Goal: Information Seeking & Learning: Learn about a topic

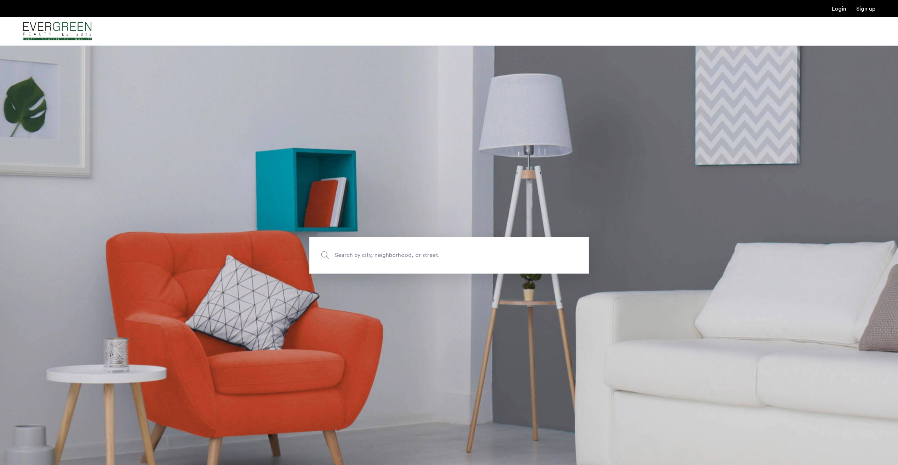
click at [406, 259] on span "Search by city, neighborhood, or street." at bounding box center [432, 256] width 195 height 10
click at [406, 259] on input "Search by city, neighborhood, or street." at bounding box center [449, 255] width 279 height 37
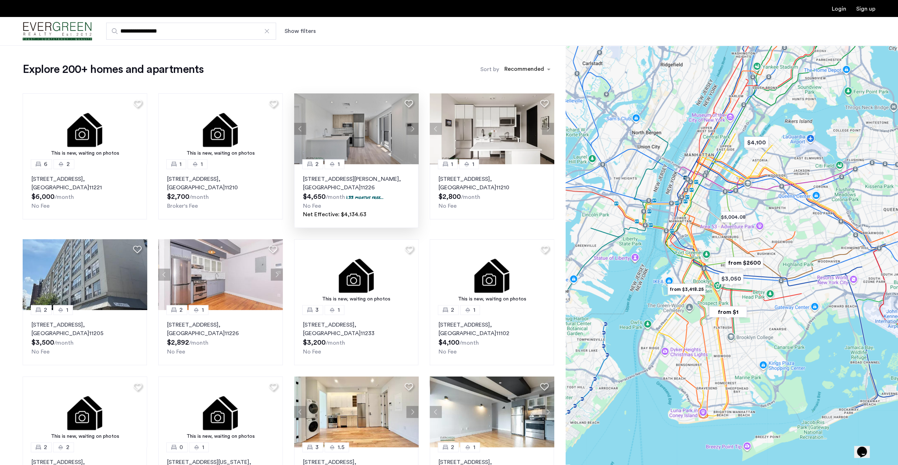
drag, startPoint x: 351, startPoint y: 308, endPoint x: 342, endPoint y: 141, distance: 167.7
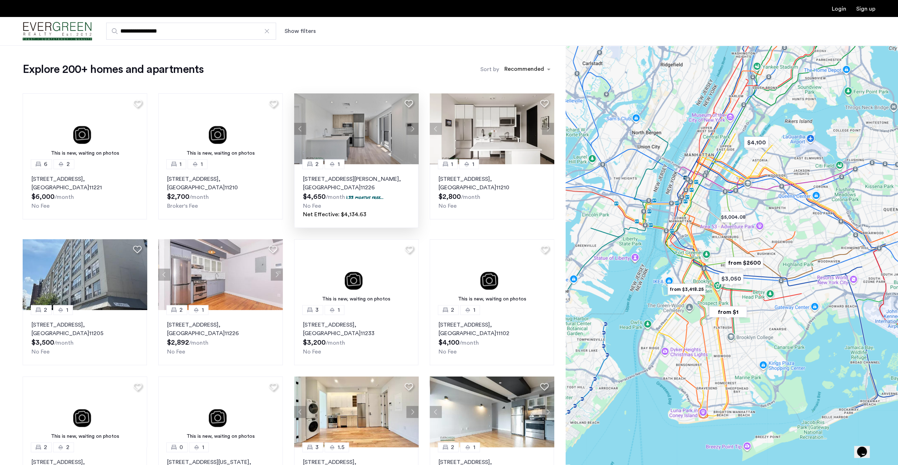
click at [653, 200] on div at bounding box center [732, 255] width 333 height 420
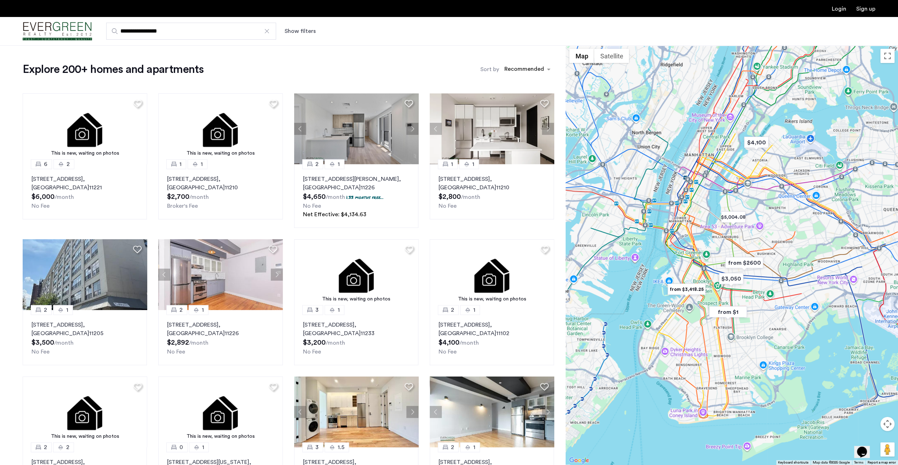
click at [294, 33] on button "Show filters" at bounding box center [300, 31] width 31 height 8
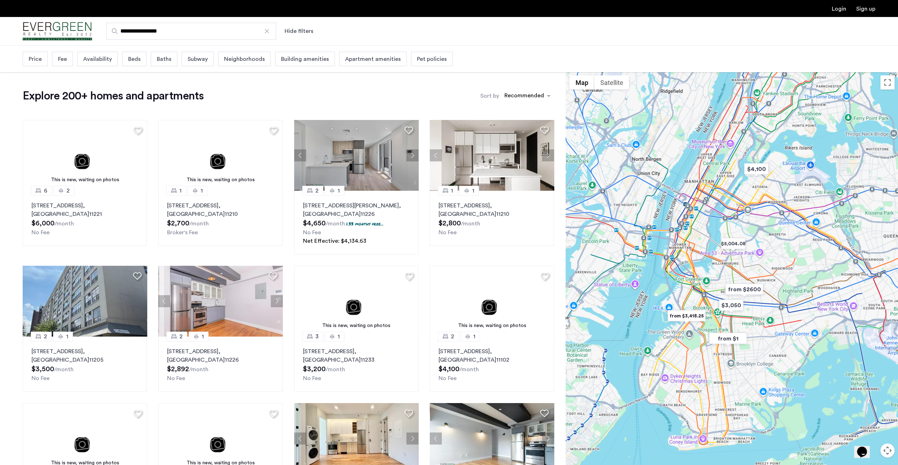
click at [133, 60] on span "Beds" at bounding box center [134, 59] width 12 height 8
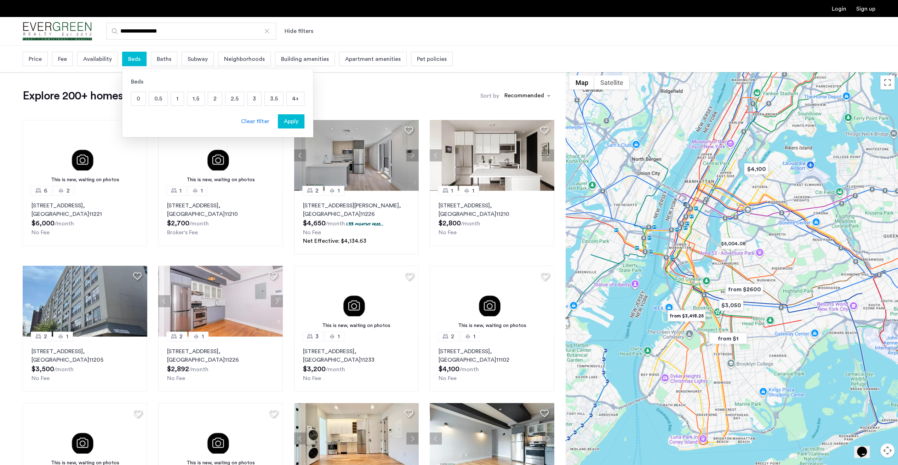
click at [209, 97] on p "2" at bounding box center [215, 98] width 14 height 13
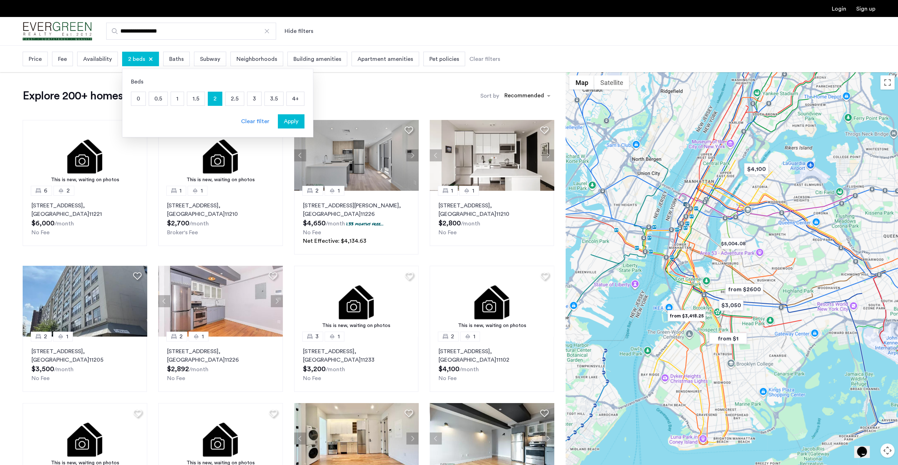
click at [169, 57] on span "Baths" at bounding box center [176, 59] width 15 height 8
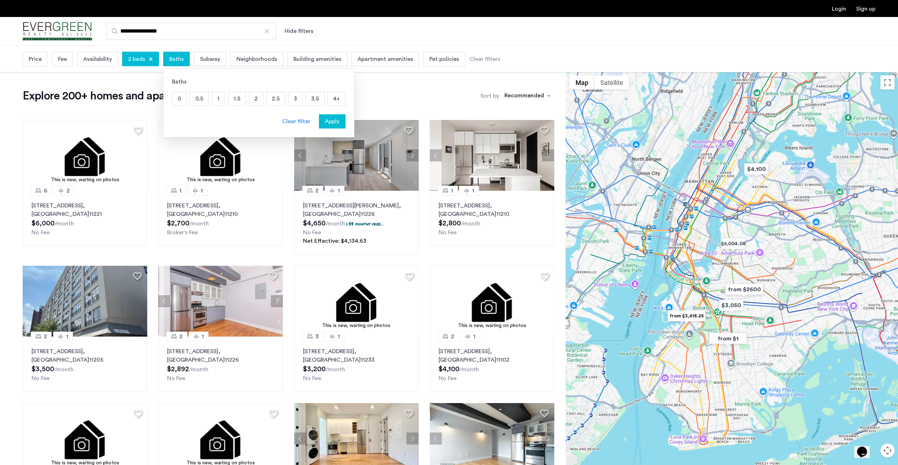
click at [254, 98] on p "2" at bounding box center [256, 98] width 14 height 13
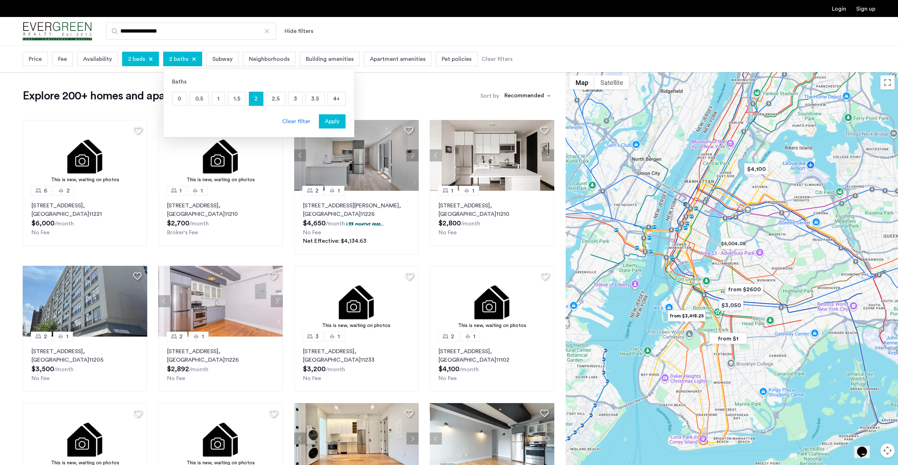
click at [321, 119] on div "Apply" at bounding box center [332, 121] width 22 height 8
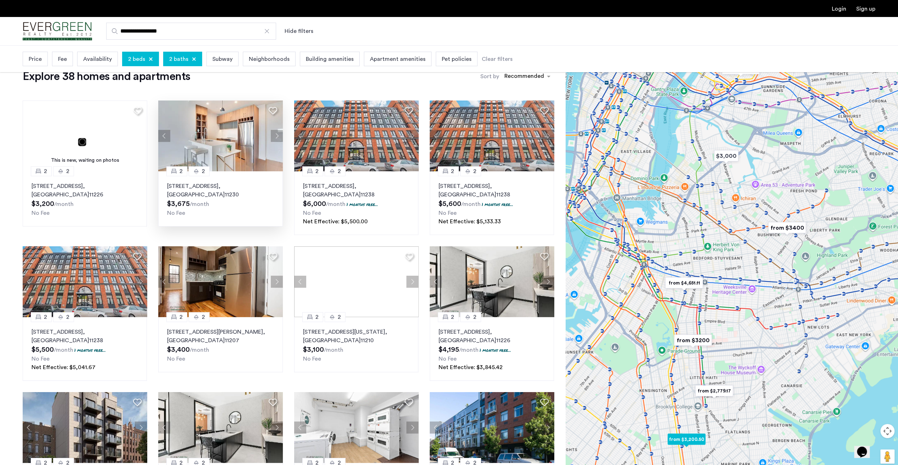
scroll to position [35, 0]
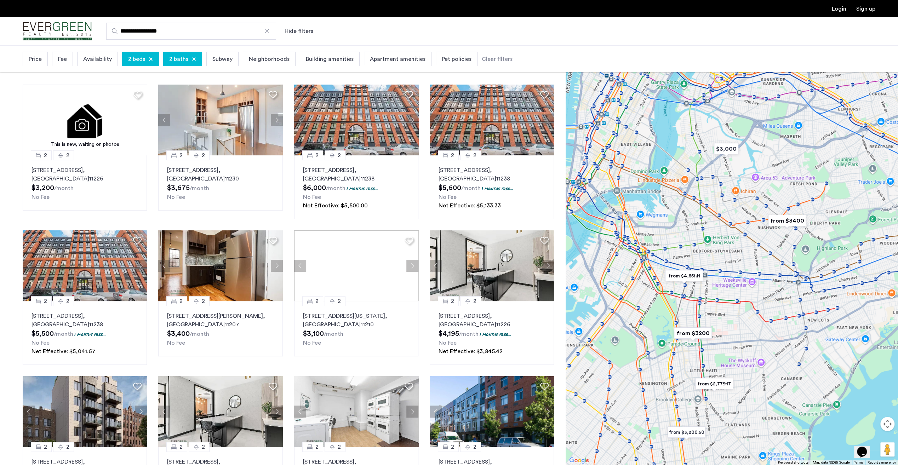
click at [102, 64] on div "Availability" at bounding box center [97, 59] width 41 height 15
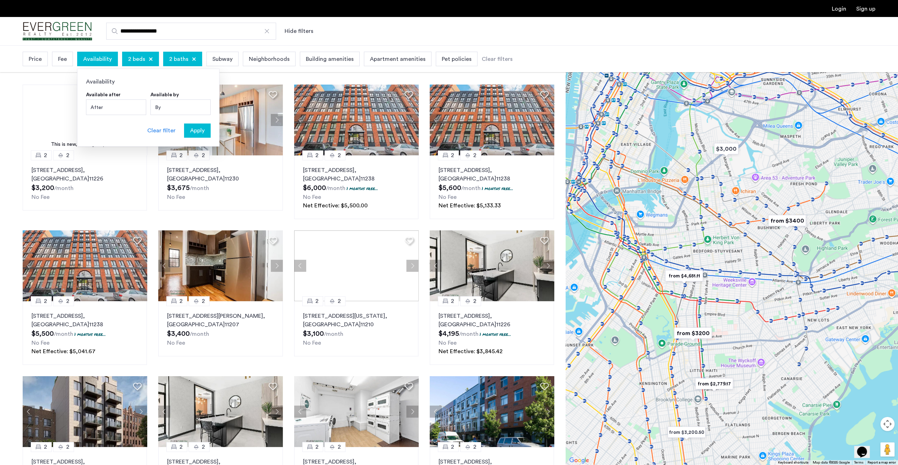
click at [61, 60] on span "Fee" at bounding box center [62, 59] width 9 height 8
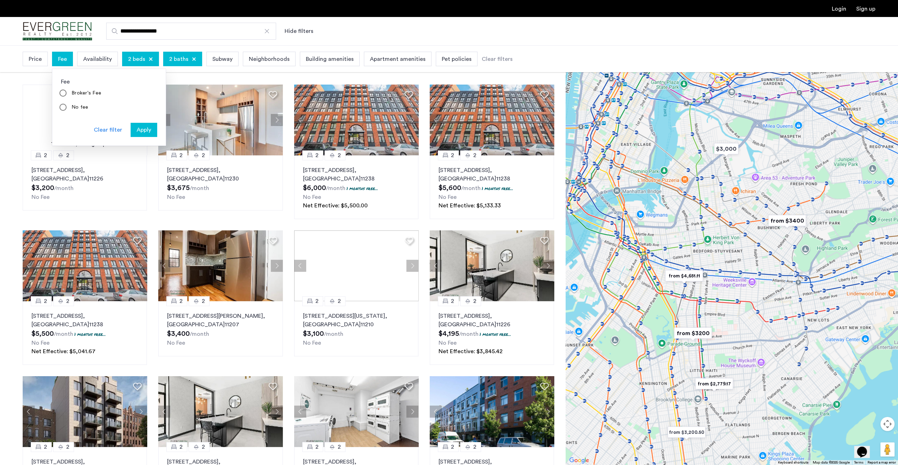
click at [46, 62] on div "Price" at bounding box center [35, 59] width 25 height 15
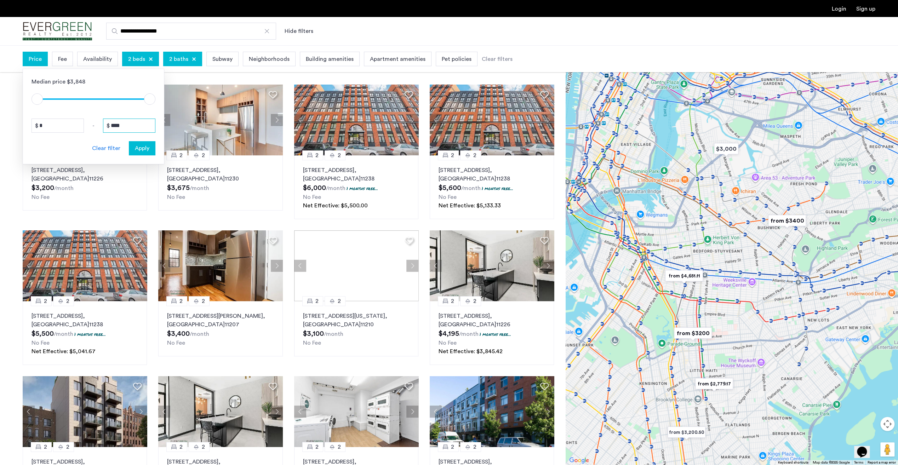
click at [124, 127] on input "****" at bounding box center [129, 126] width 52 height 14
drag, startPoint x: 122, startPoint y: 130, endPoint x: 101, endPoint y: 132, distance: 21.4
click at [101, 132] on div "Median price $3,848 $1 $8000 $1 $8000 * - **** Clear filter Apply" at bounding box center [94, 117] width 142 height 96
type input "****"
drag, startPoint x: 149, startPoint y: 149, endPoint x: 161, endPoint y: 157, distance: 13.9
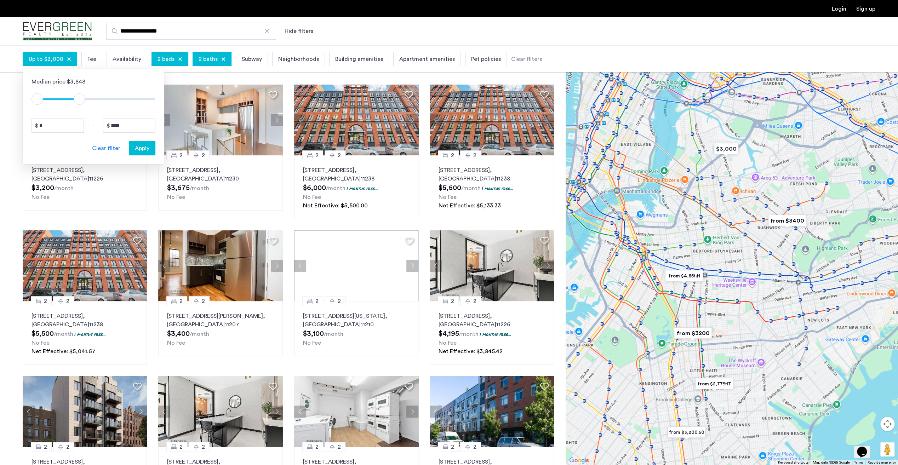
click at [149, 149] on div "Apply" at bounding box center [142, 148] width 22 height 8
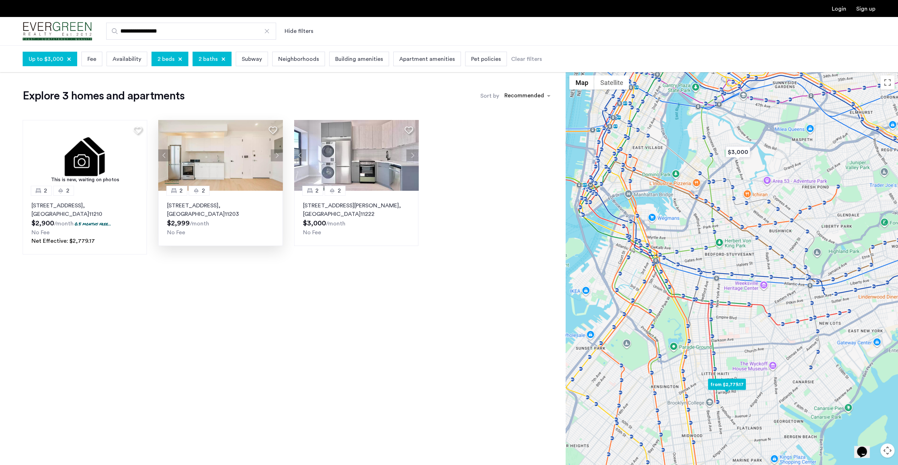
click at [277, 155] on button "Next apartment" at bounding box center [277, 155] width 12 height 12
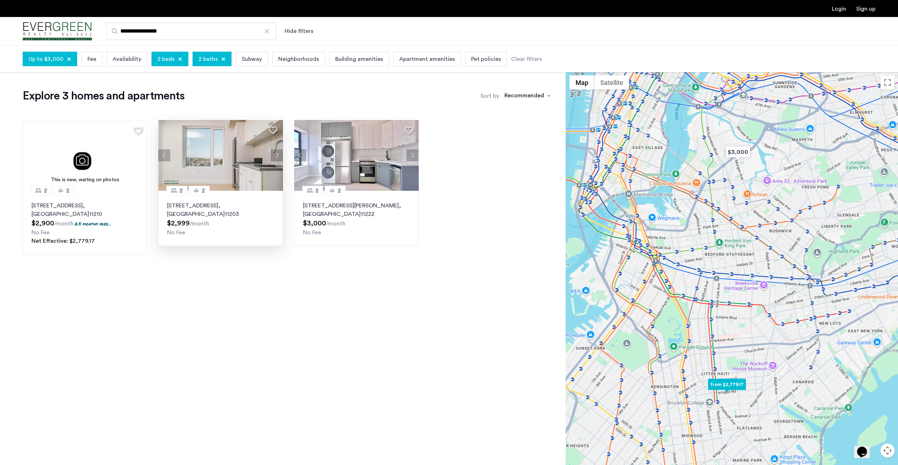
click at [277, 155] on button "Next apartment" at bounding box center [277, 155] width 12 height 12
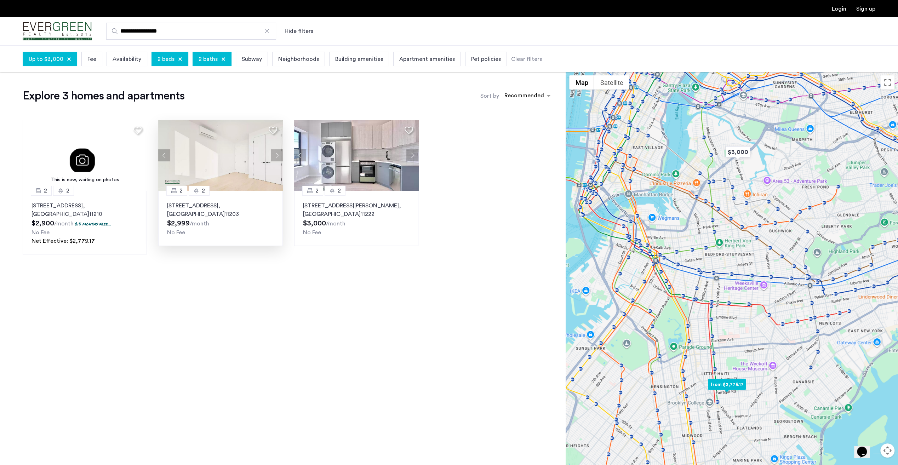
click at [277, 155] on button "Next apartment" at bounding box center [277, 155] width 12 height 12
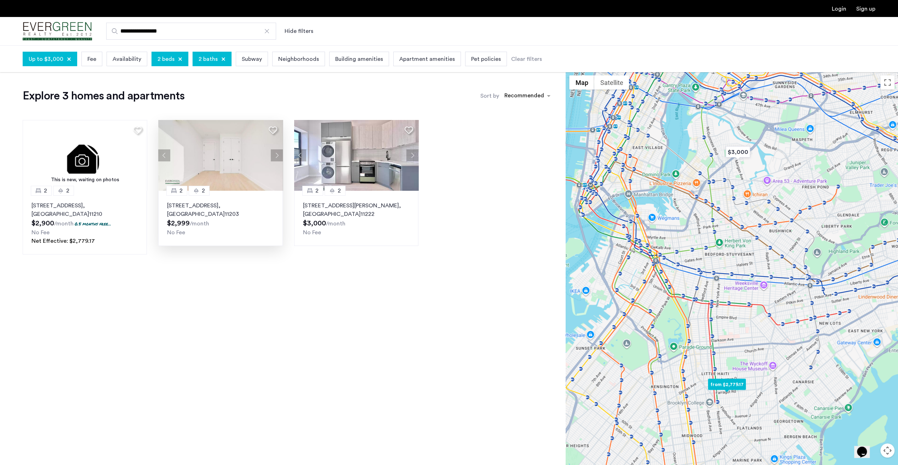
click at [277, 155] on button "Next apartment" at bounding box center [277, 155] width 12 height 12
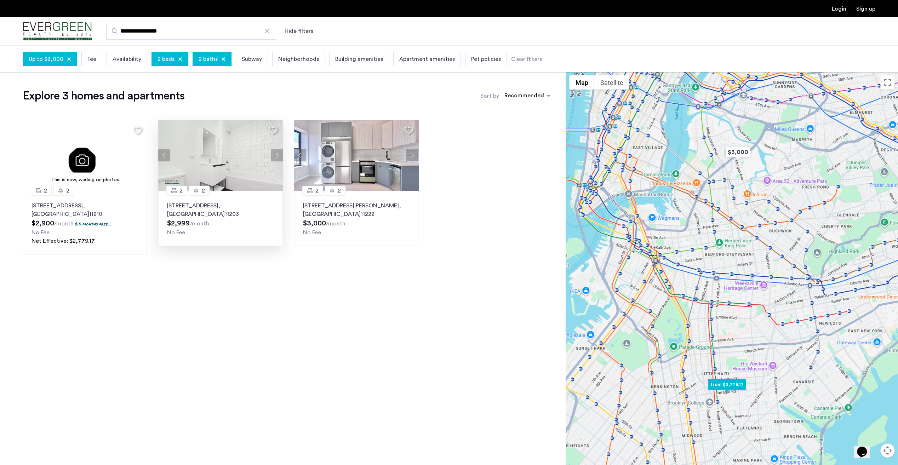
click at [277, 155] on button "Next apartment" at bounding box center [277, 155] width 12 height 12
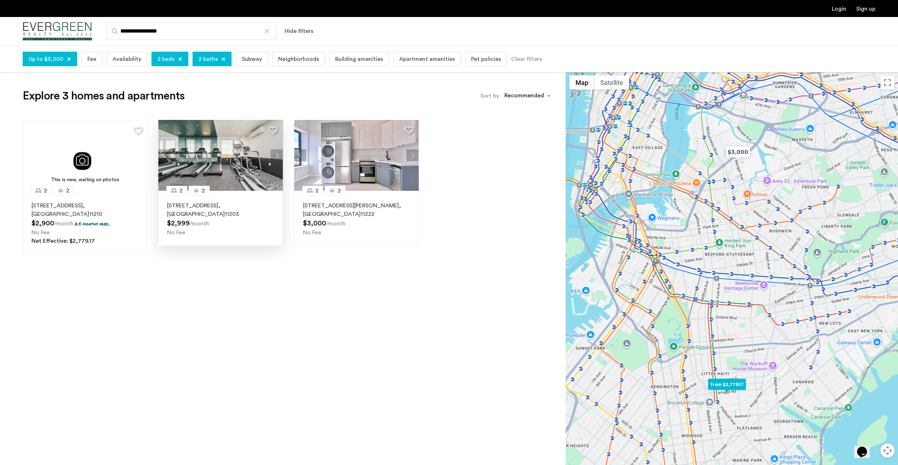
click at [277, 155] on button "Next apartment" at bounding box center [277, 155] width 12 height 12
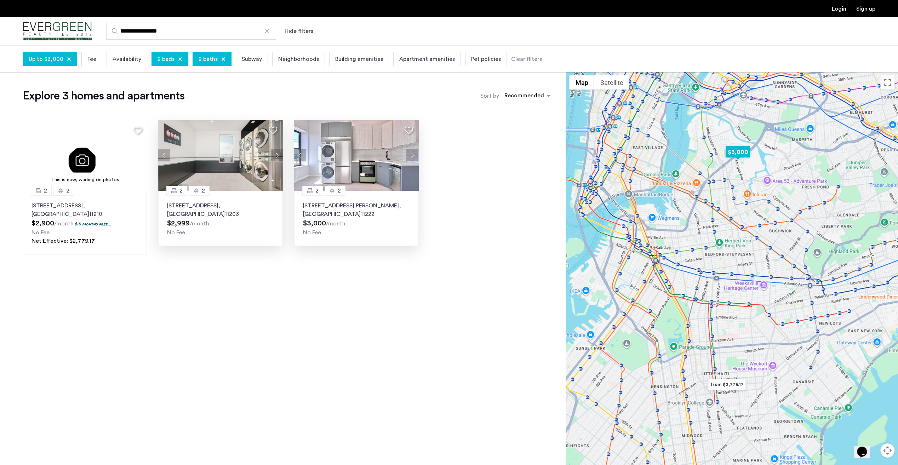
click at [350, 158] on img at bounding box center [356, 155] width 125 height 71
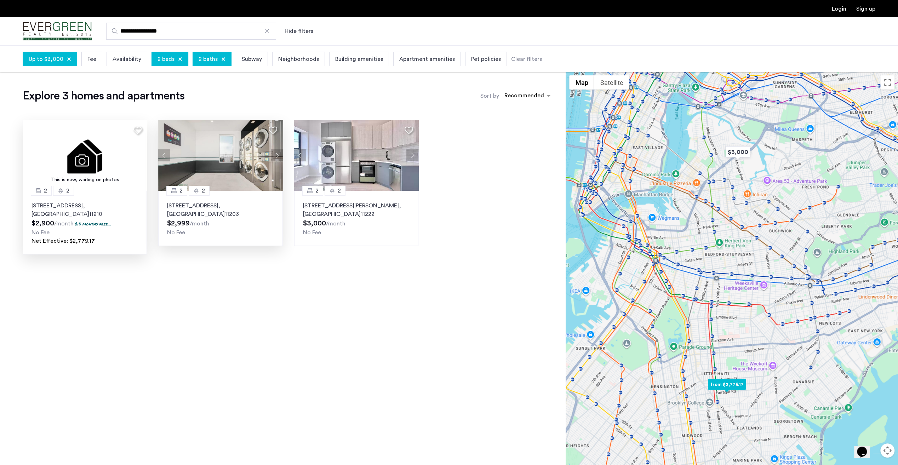
click at [98, 158] on img at bounding box center [85, 155] width 125 height 71
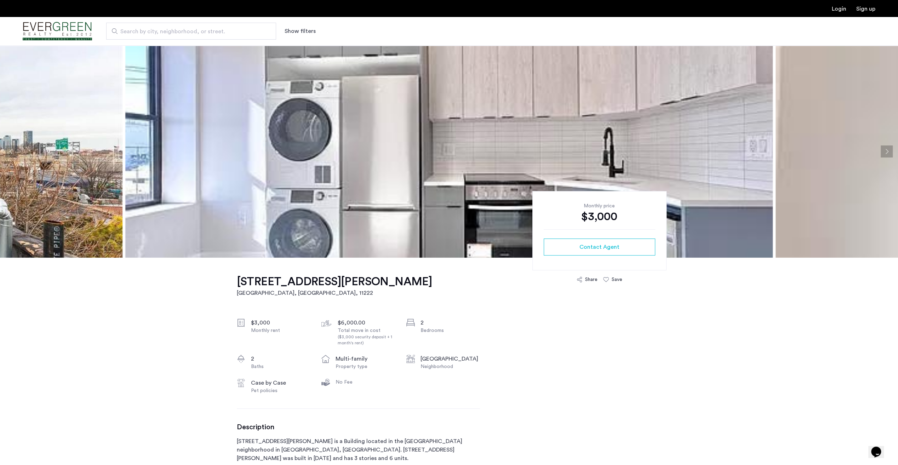
click at [887, 146] on button "Next apartment" at bounding box center [887, 152] width 12 height 12
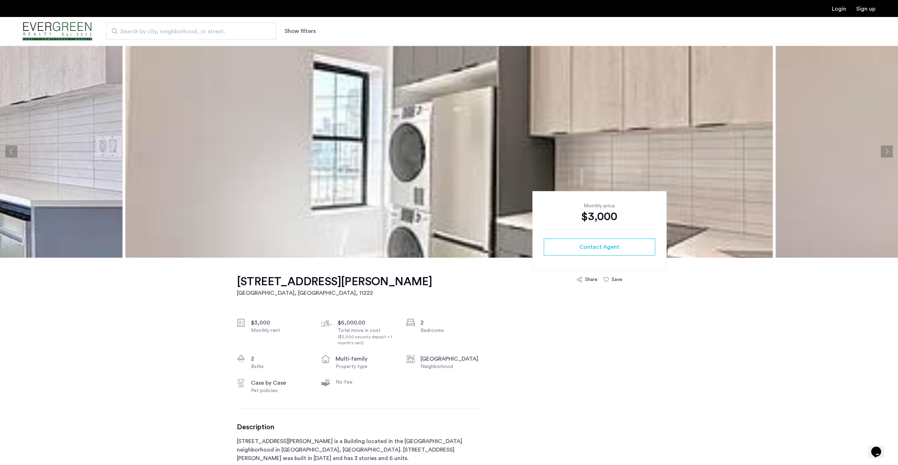
click at [887, 146] on button "Next apartment" at bounding box center [887, 152] width 12 height 12
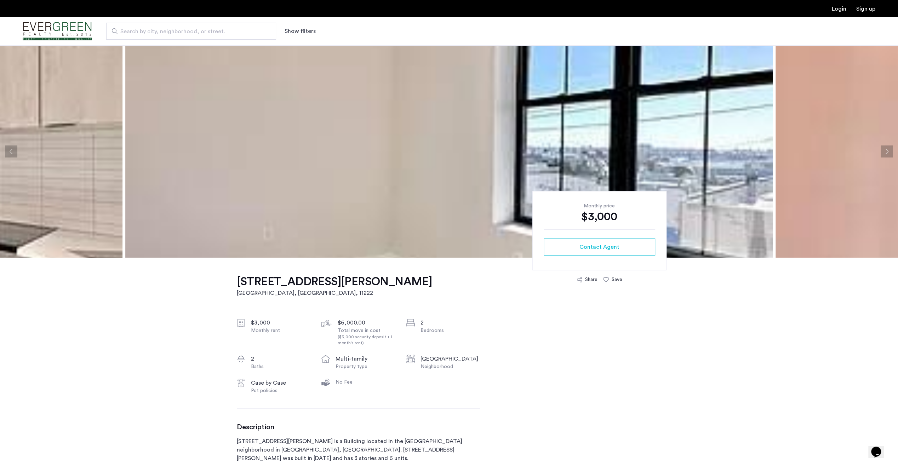
click at [886, 147] on button "Next apartment" at bounding box center [887, 152] width 12 height 12
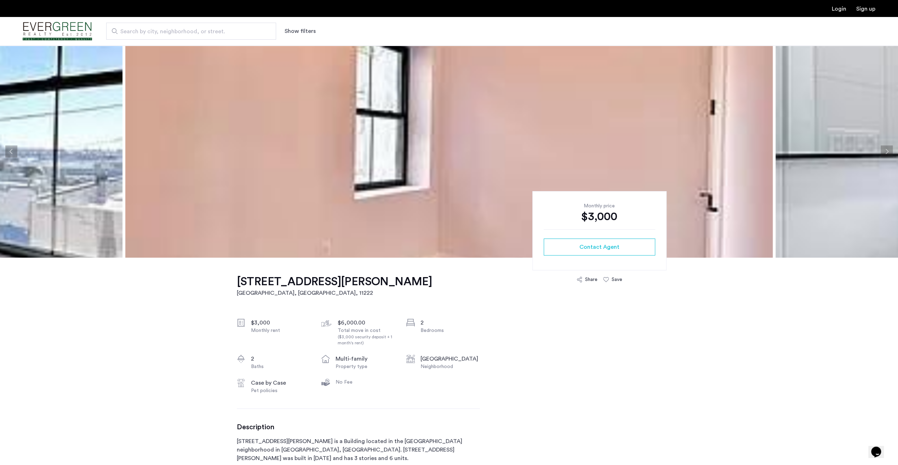
click at [886, 147] on button "Next apartment" at bounding box center [887, 152] width 12 height 12
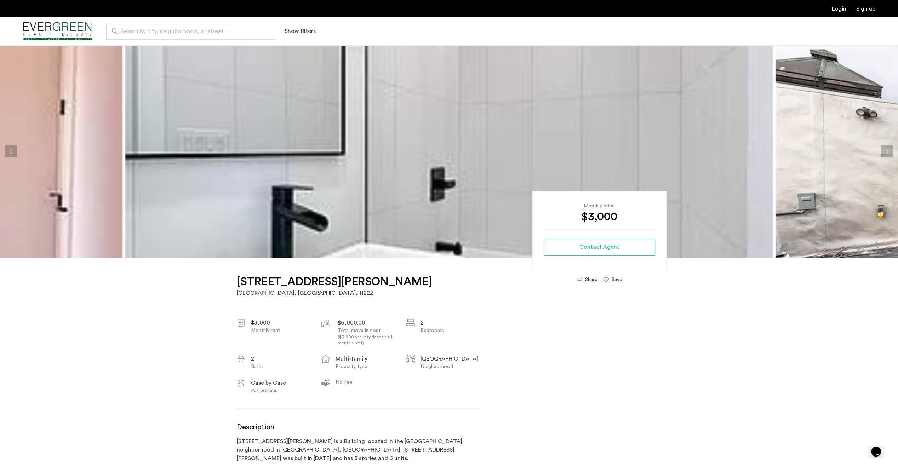
click at [886, 147] on button "Next apartment" at bounding box center [887, 152] width 12 height 12
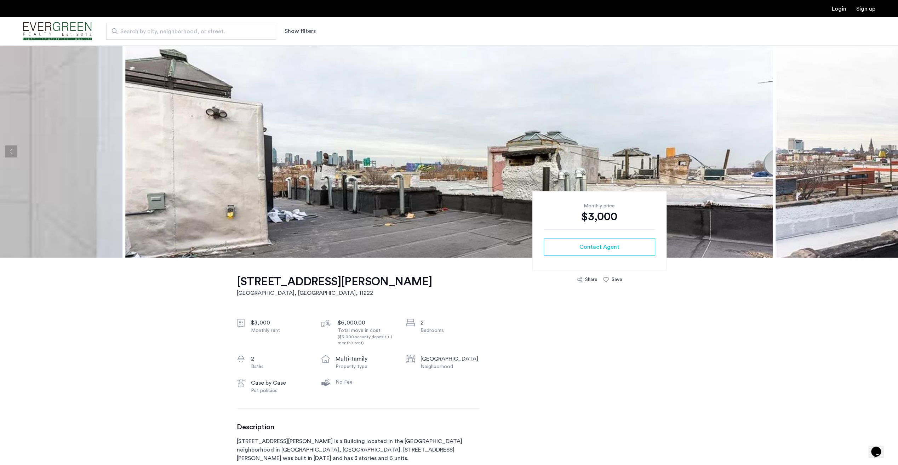
click at [886, 147] on button "Next apartment" at bounding box center [887, 152] width 12 height 12
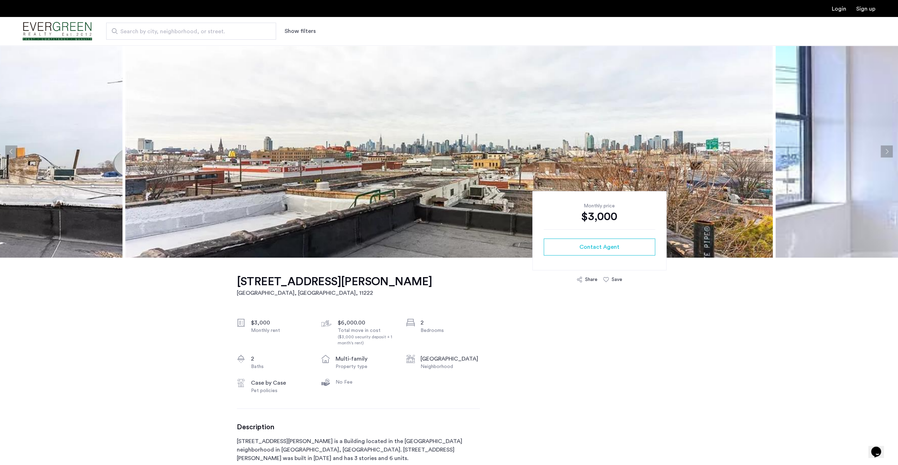
click at [886, 147] on button "Next apartment" at bounding box center [887, 152] width 12 height 12
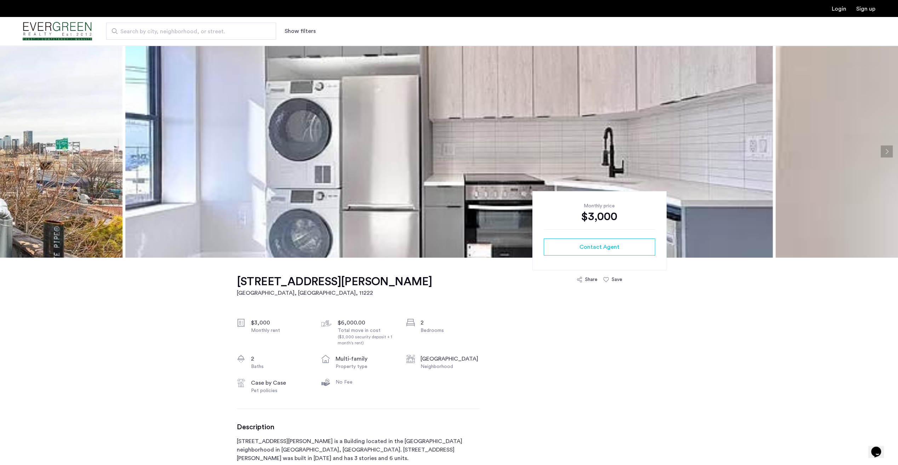
click at [194, 30] on span "Search by city, neighborhood, or street." at bounding box center [188, 31] width 136 height 8
click at [194, 30] on input "Search by city, neighborhood, or street." at bounding box center [191, 31] width 170 height 17
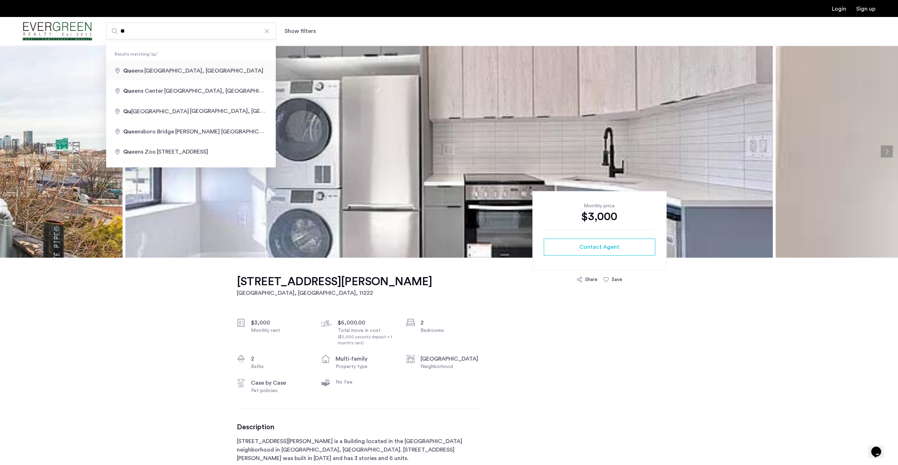
type input "**********"
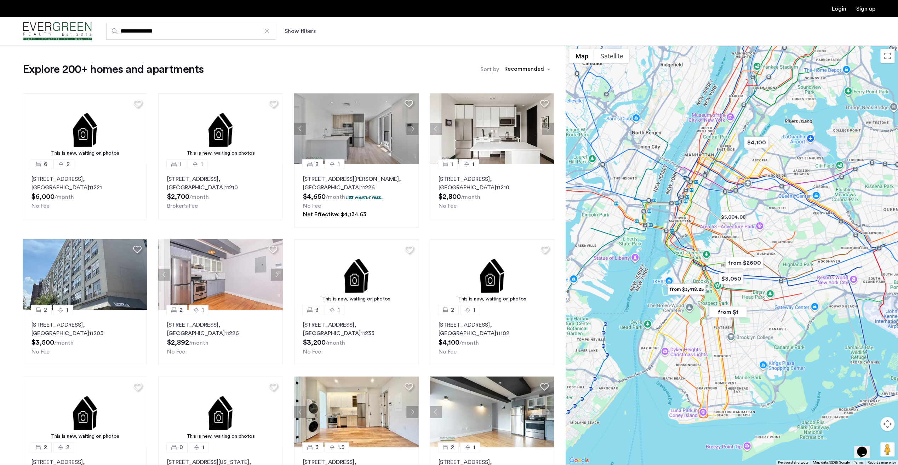
click at [294, 31] on button "Show filters" at bounding box center [300, 31] width 31 height 8
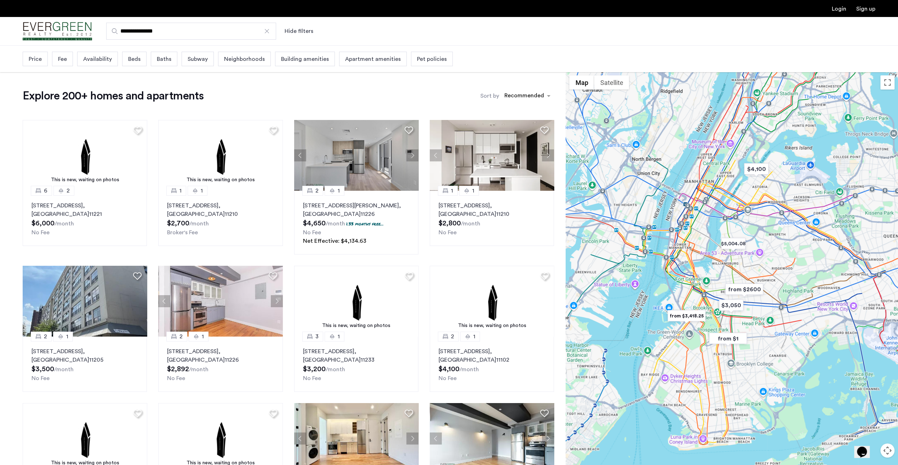
click at [133, 62] on span "Beds" at bounding box center [134, 59] width 12 height 8
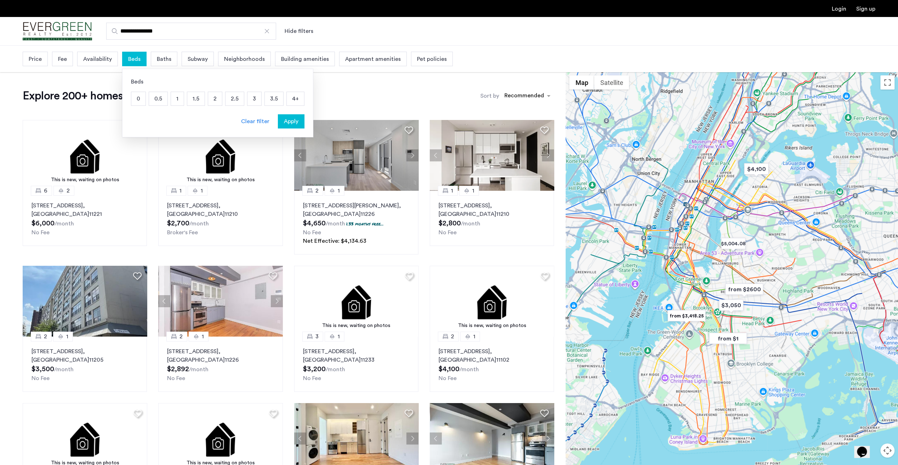
click at [218, 98] on p "2" at bounding box center [215, 98] width 14 height 13
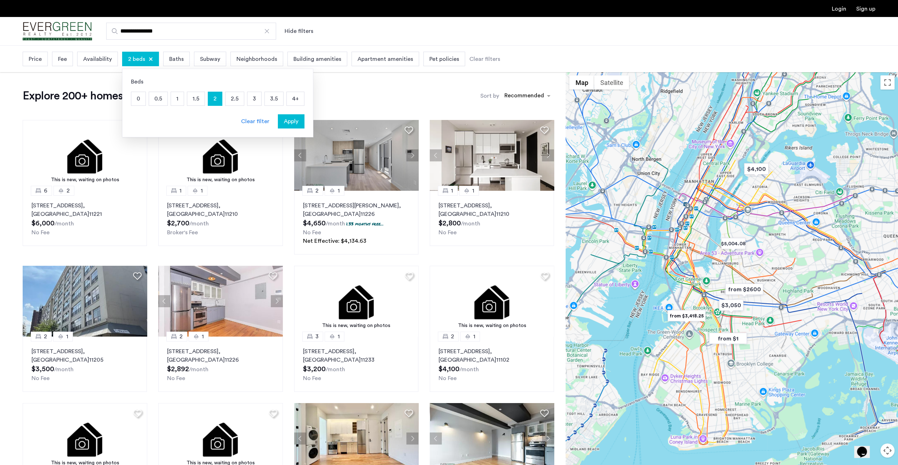
click at [171, 61] on span "Baths" at bounding box center [176, 59] width 15 height 8
drag, startPoint x: 249, startPoint y: 95, endPoint x: 258, endPoint y: 107, distance: 15.2
click at [249, 95] on p "2" at bounding box center [256, 98] width 14 height 13
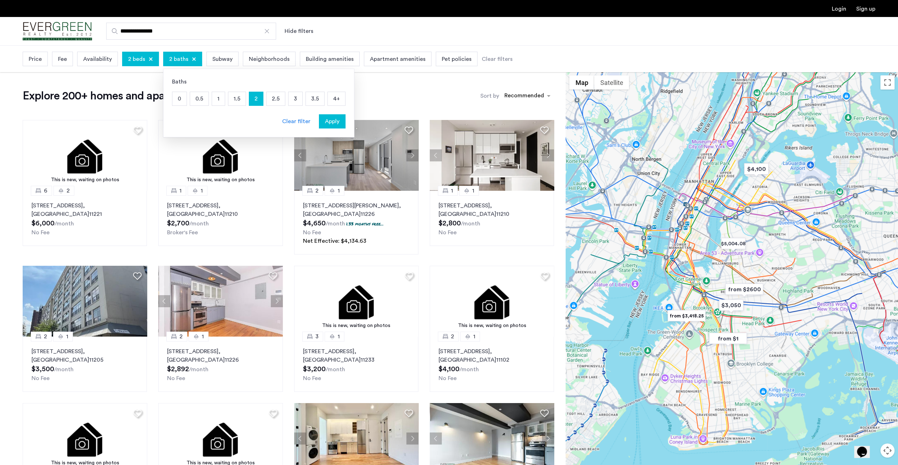
click at [63, 55] on span "Fee" at bounding box center [62, 59] width 9 height 8
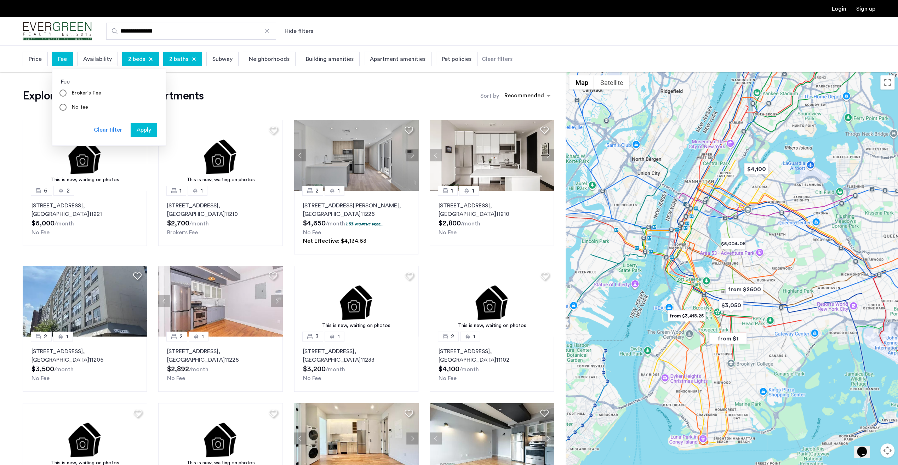
click at [23, 58] on div "Price" at bounding box center [35, 59] width 25 height 15
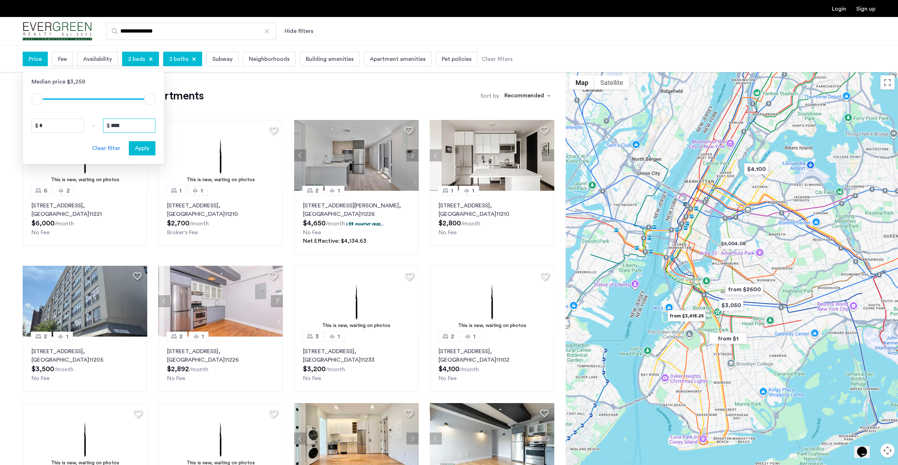
click at [125, 122] on input "****" at bounding box center [129, 126] width 52 height 14
click at [112, 125] on input "****" at bounding box center [129, 126] width 52 height 14
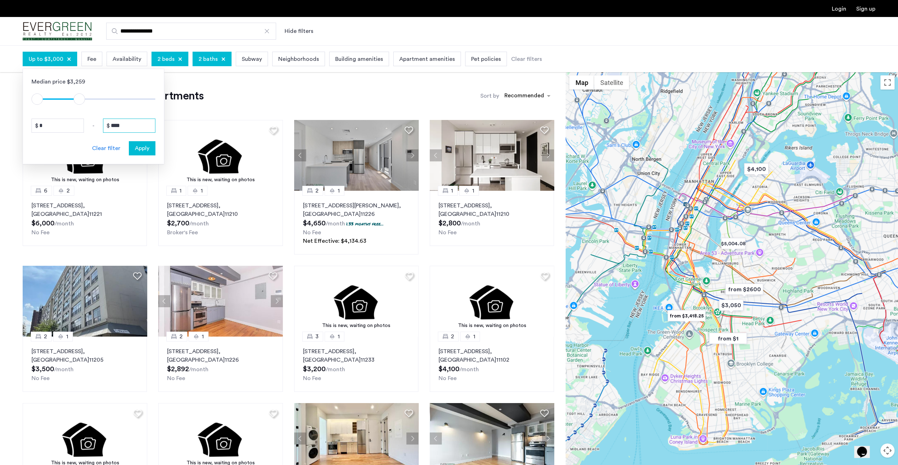
type input "****"
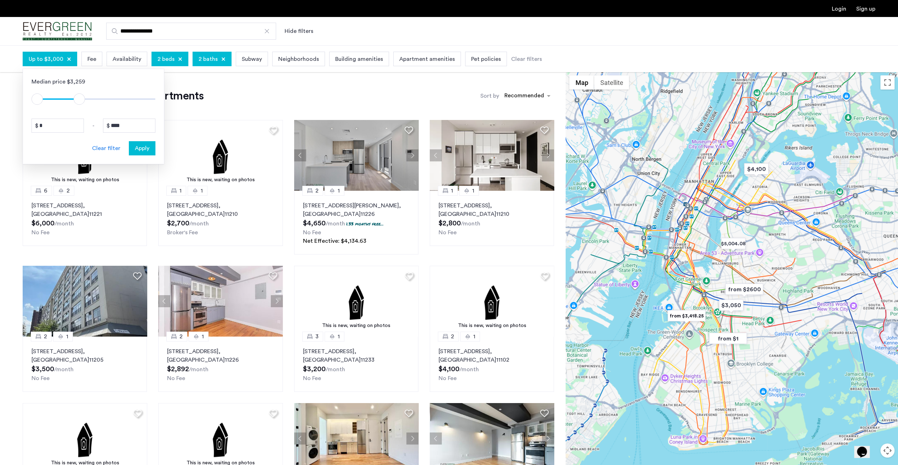
click at [147, 147] on span "Apply" at bounding box center [142, 148] width 15 height 8
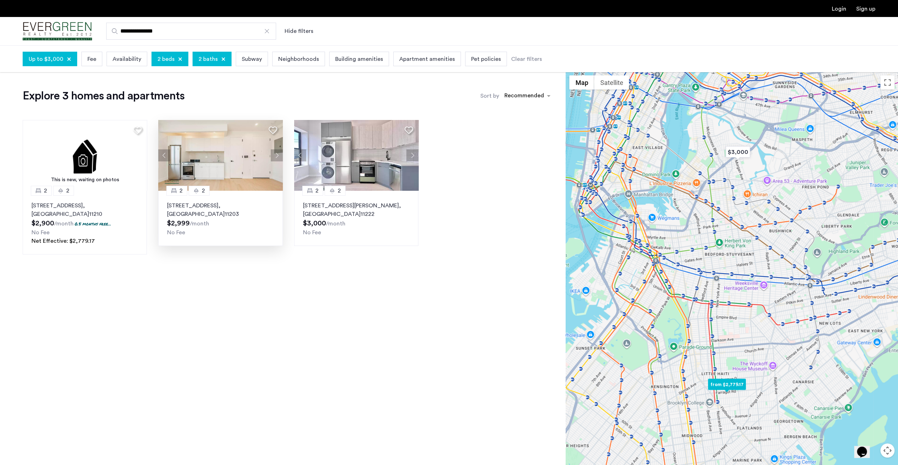
click at [222, 169] on img at bounding box center [220, 155] width 125 height 71
click at [217, 163] on img at bounding box center [220, 155] width 125 height 71
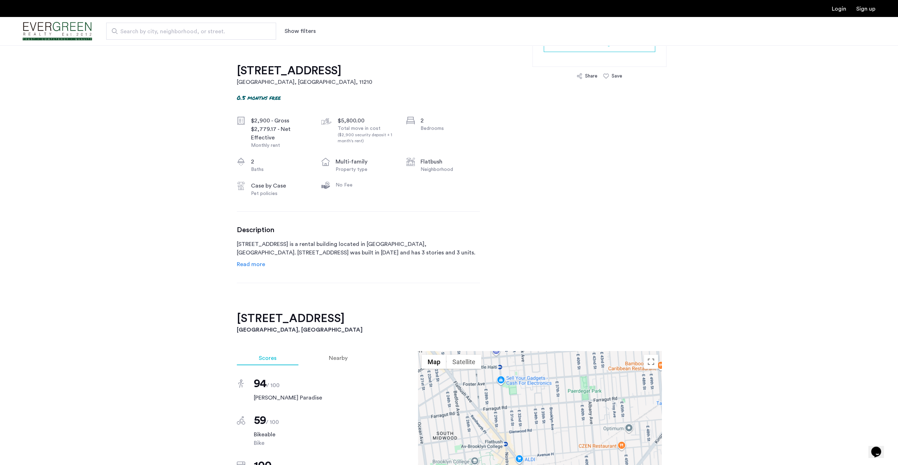
scroll to position [212, 0]
click at [248, 266] on span "Read more" at bounding box center [251, 263] width 28 height 6
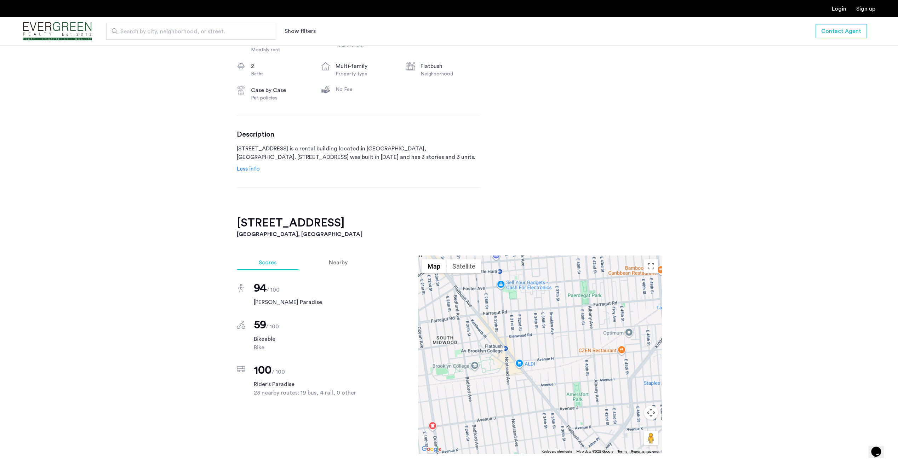
scroll to position [283, 0]
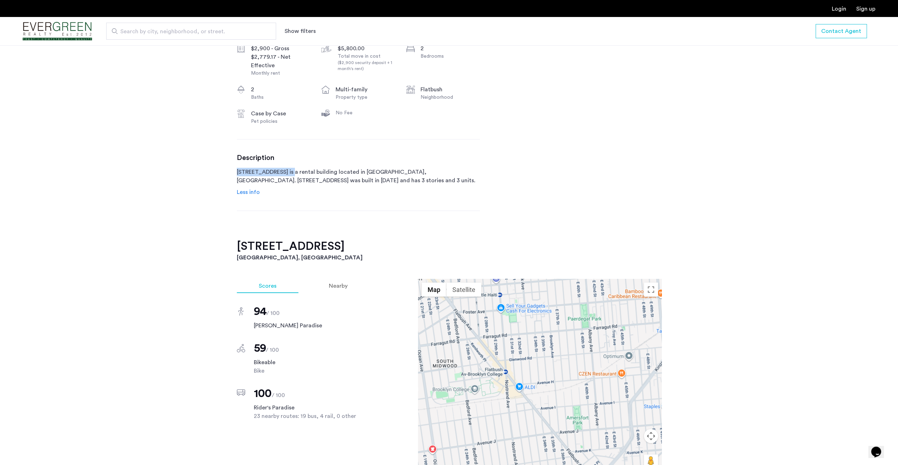
drag, startPoint x: 287, startPoint y: 170, endPoint x: 234, endPoint y: 174, distance: 53.6
click at [234, 174] on div "979 East 34th Street, Unit 2F Brooklyn, NY , 11210 0.5 months free $2,900 - Gro…" at bounding box center [449, 339] width 446 height 728
drag, startPoint x: 234, startPoint y: 174, endPoint x: 256, endPoint y: 172, distance: 22.7
copy p "979 East 34th Street"
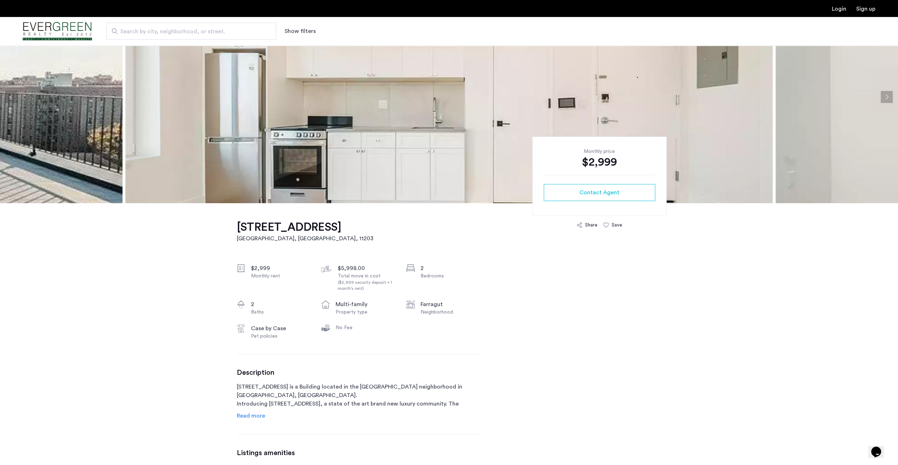
scroll to position [71, 0]
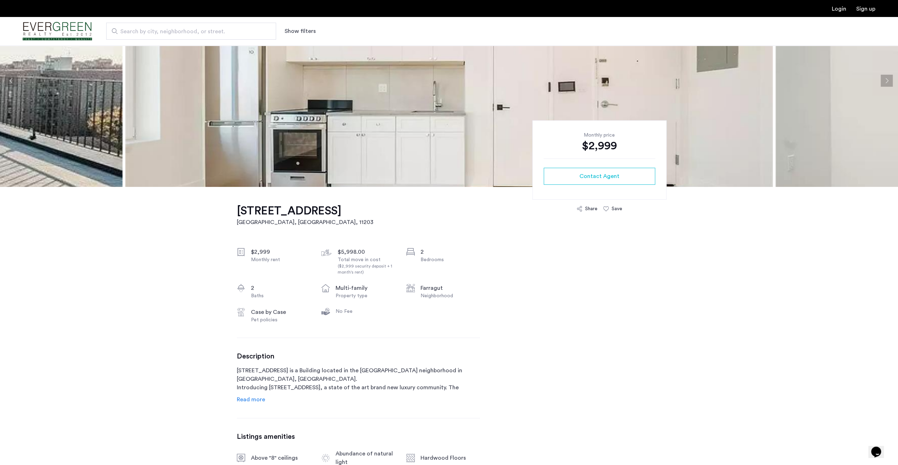
click at [254, 404] on div "1351 Brooklyn Avenue, Unit 3C Brooklyn, NY , 11203 $2,999 Monthly rent $5,998.0…" at bounding box center [358, 413] width 243 height 453
click at [246, 402] on span "Read more" at bounding box center [251, 400] width 28 height 6
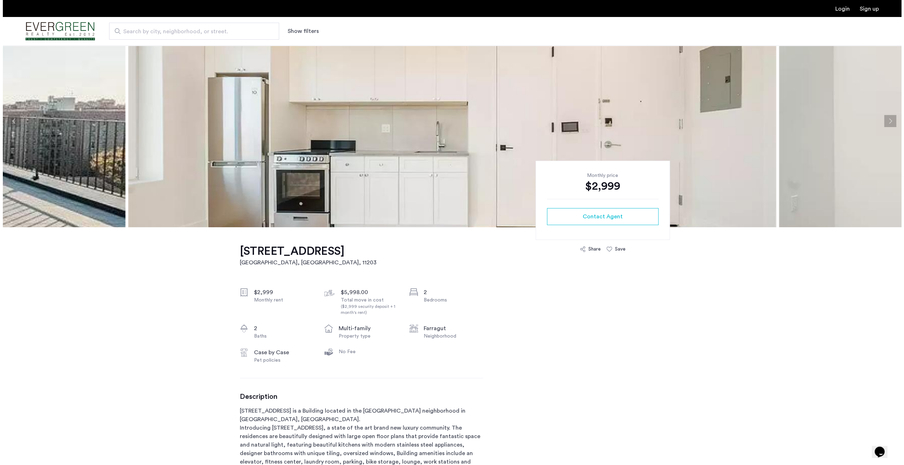
scroll to position [0, 0]
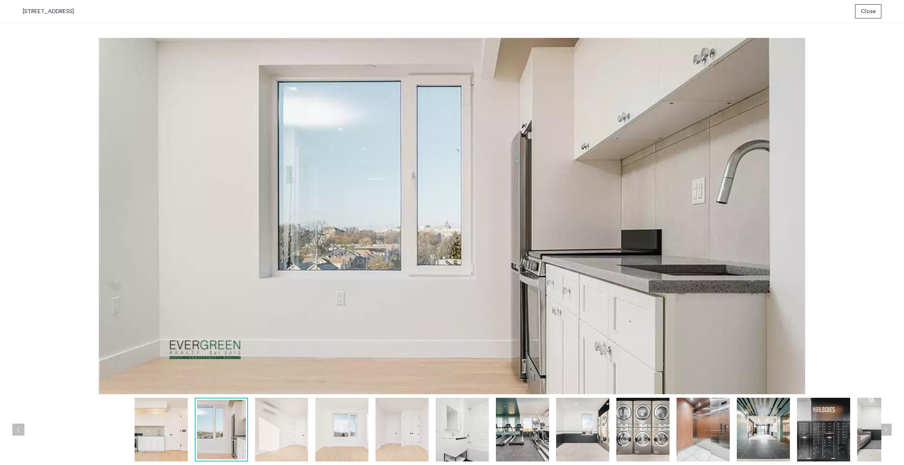
click at [355, 435] on img at bounding box center [341, 430] width 53 height 64
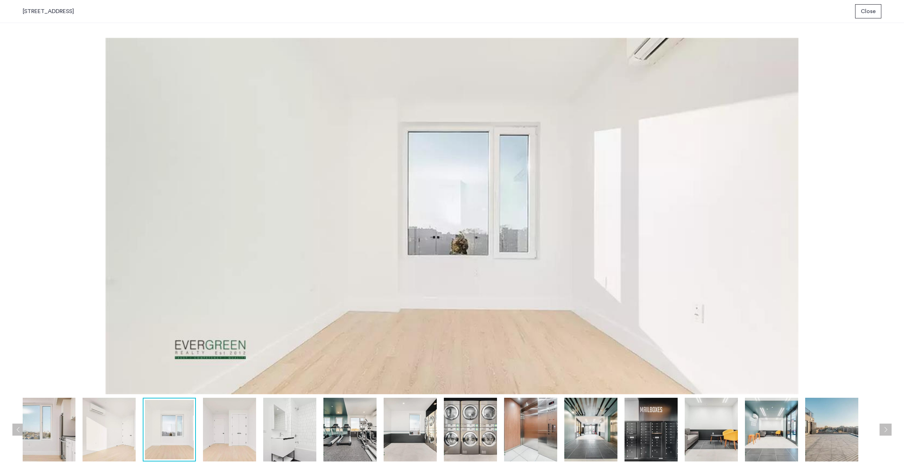
click at [371, 435] on img at bounding box center [349, 430] width 53 height 64
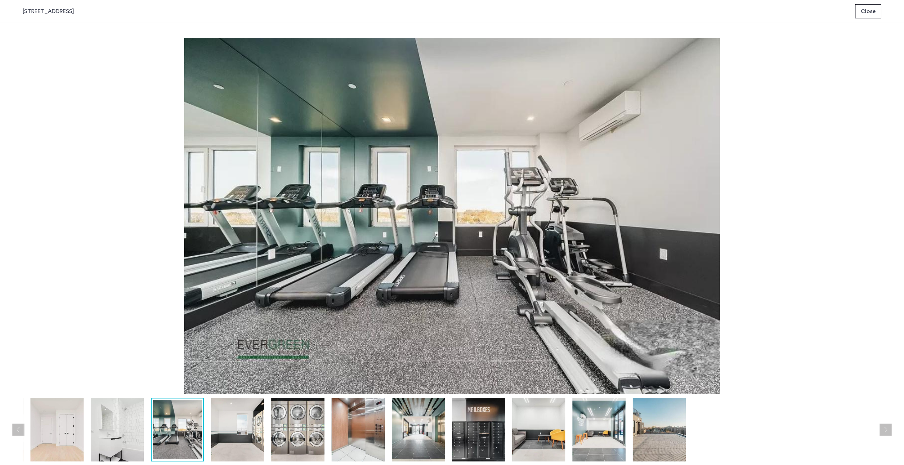
click at [413, 428] on img at bounding box center [418, 430] width 53 height 64
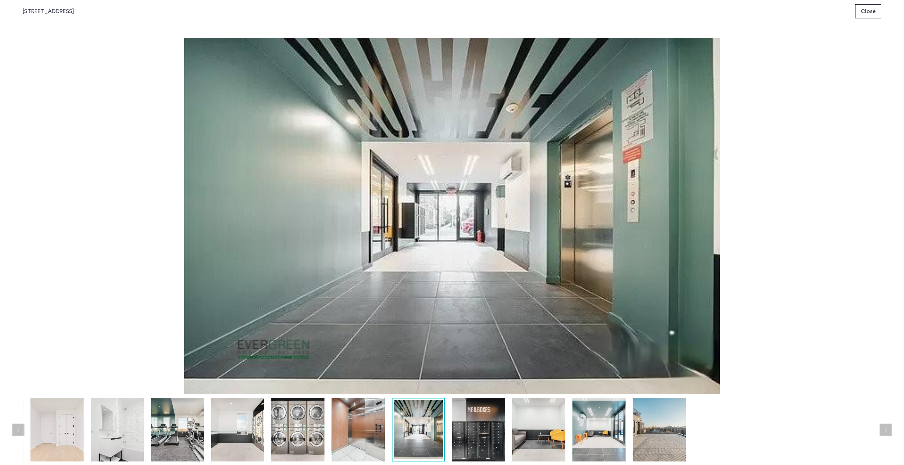
click at [447, 432] on div at bounding box center [238, 430] width 1293 height 64
click at [481, 432] on img at bounding box center [478, 430] width 53 height 64
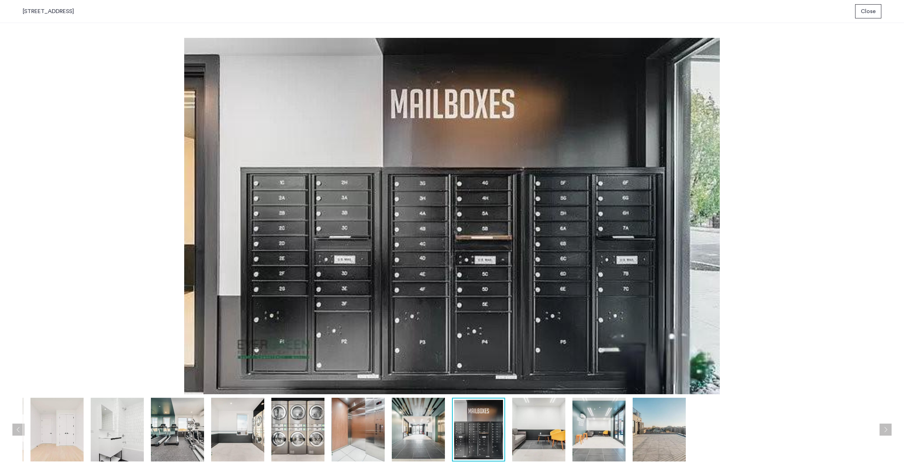
click at [536, 433] on img at bounding box center [538, 430] width 53 height 64
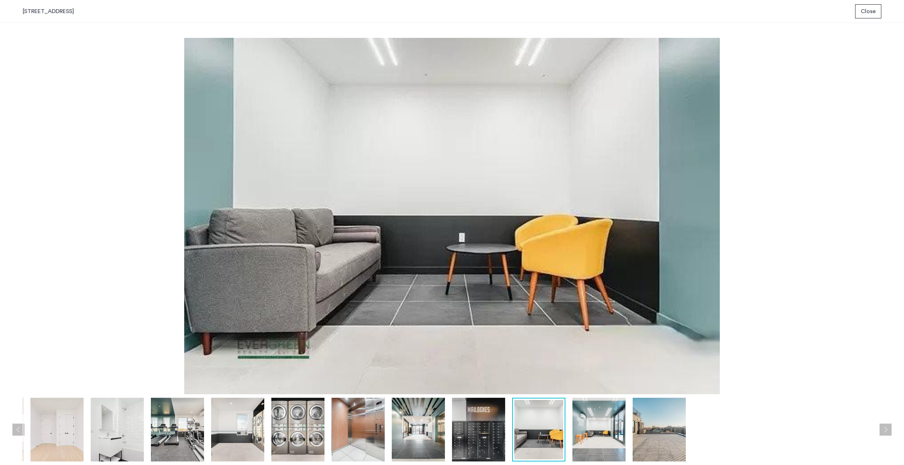
click at [590, 429] on img at bounding box center [598, 430] width 53 height 64
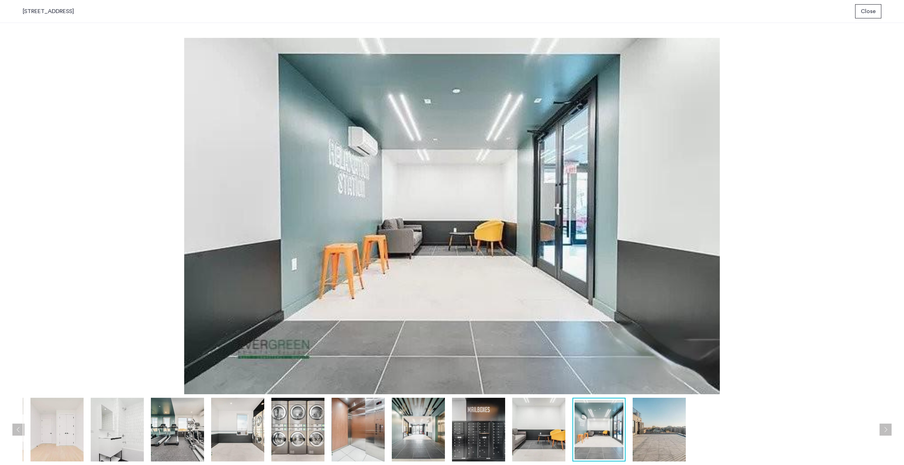
click at [642, 425] on img at bounding box center [658, 430] width 53 height 64
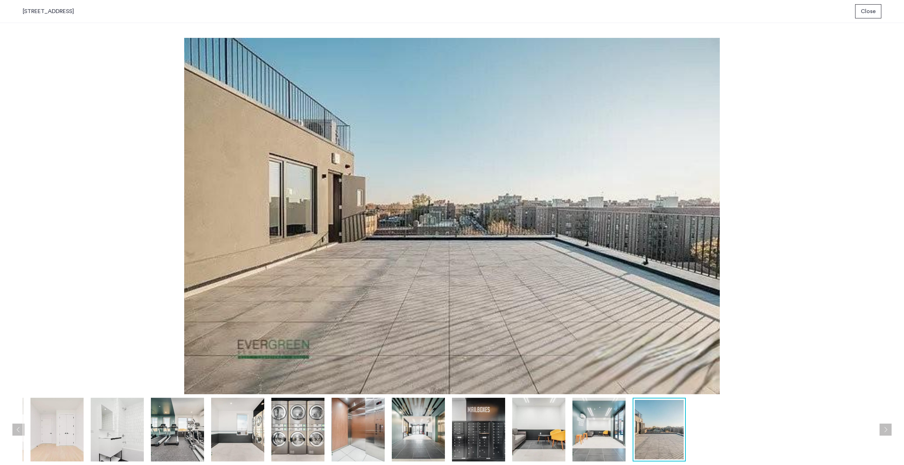
drag, startPoint x: 136, startPoint y: 225, endPoint x: 133, endPoint y: 222, distance: 4.5
click at [136, 224] on img at bounding box center [452, 216] width 858 height 357
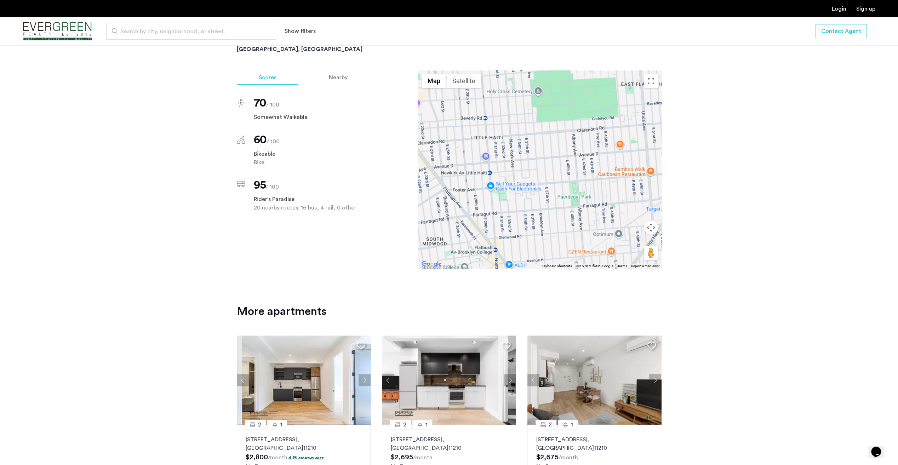
scroll to position [779, 0]
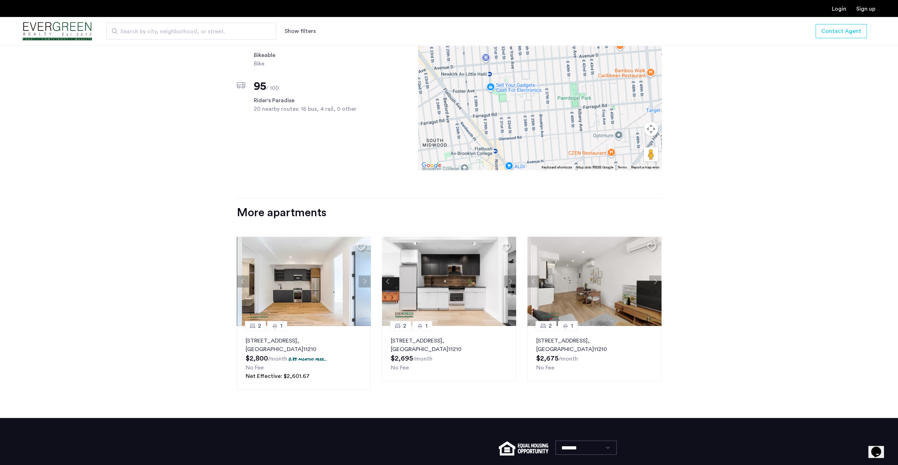
click at [367, 280] on button "Next apartment" at bounding box center [365, 282] width 12 height 12
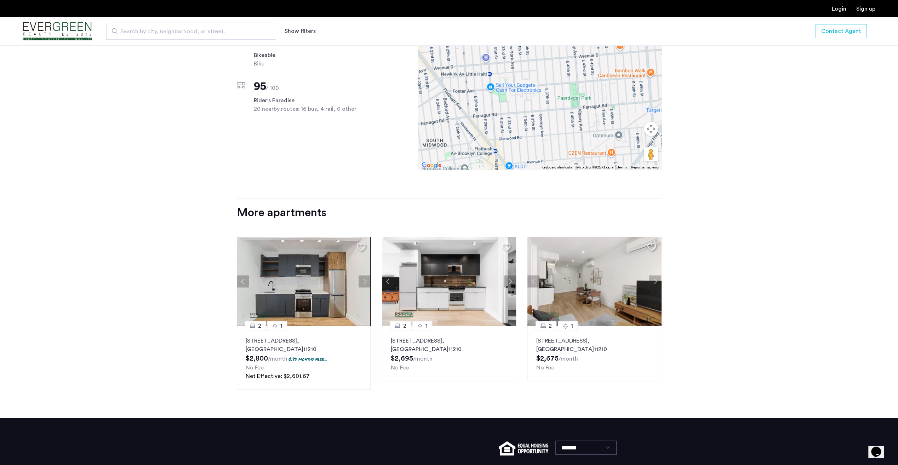
click at [367, 280] on button "Next apartment" at bounding box center [365, 282] width 12 height 12
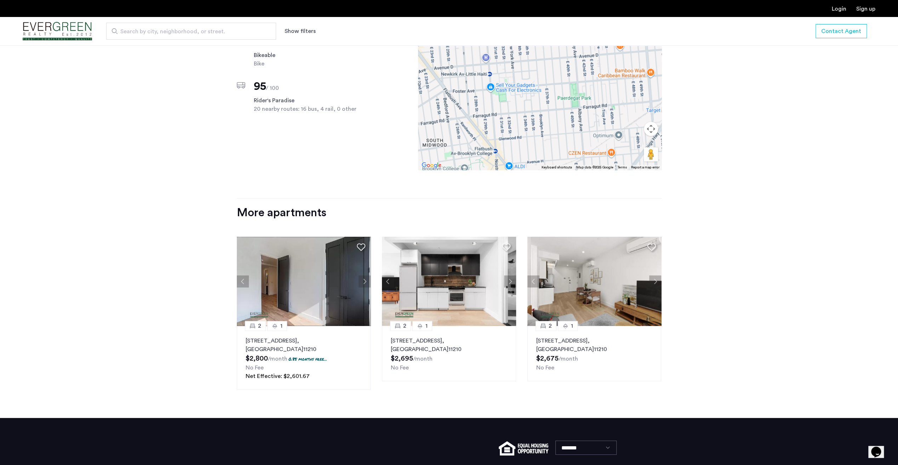
click at [367, 280] on button "Next apartment" at bounding box center [365, 282] width 12 height 12
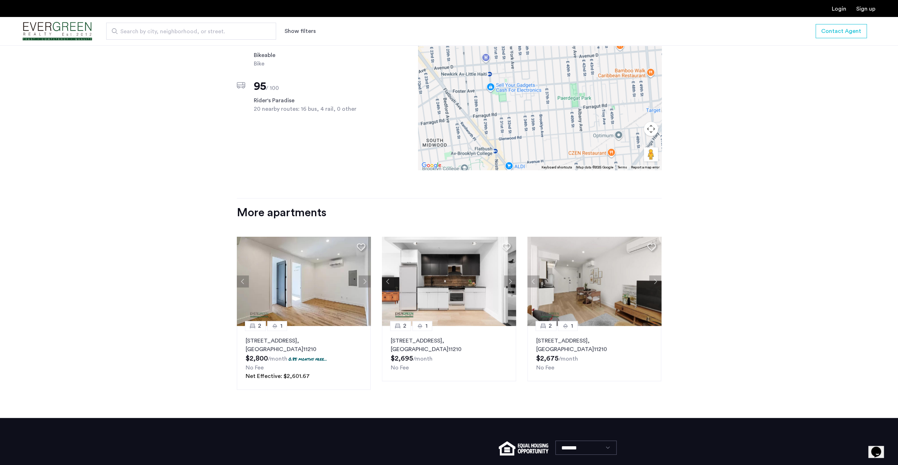
click at [363, 279] on button "Next apartment" at bounding box center [365, 282] width 12 height 12
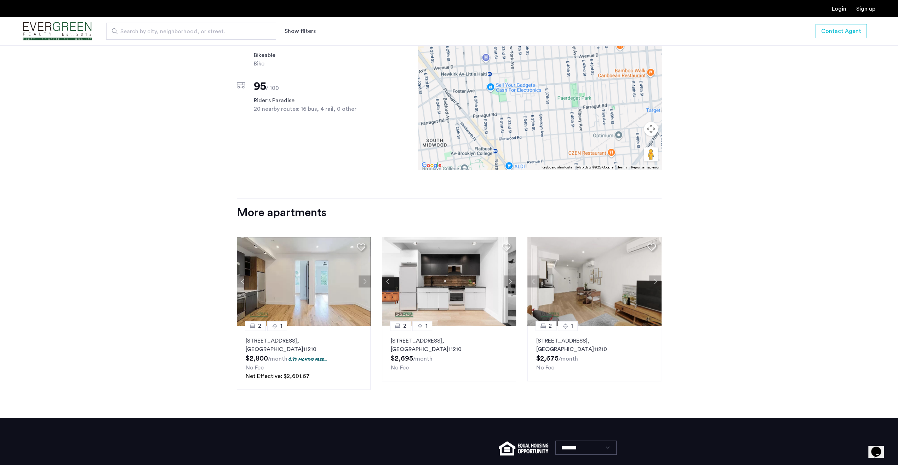
click at [363, 279] on button "Next apartment" at bounding box center [365, 282] width 12 height 12
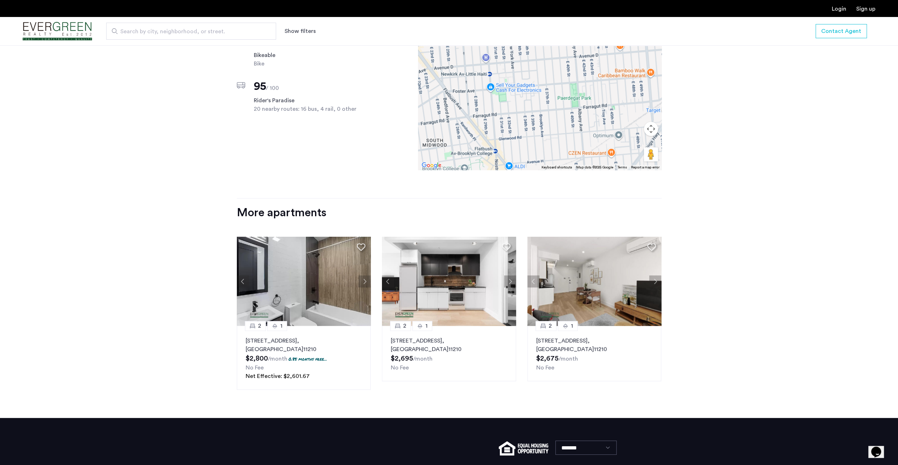
click at [363, 279] on button "Next apartment" at bounding box center [365, 282] width 12 height 12
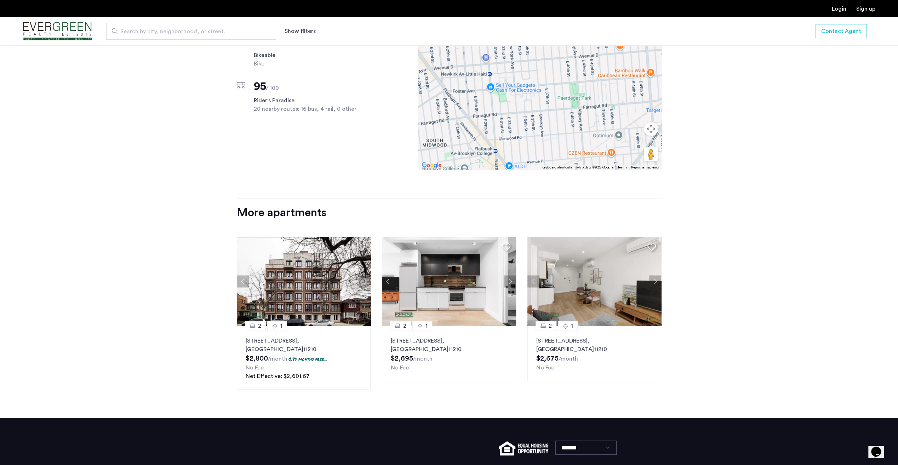
click at [363, 279] on button "Next apartment" at bounding box center [365, 282] width 12 height 12
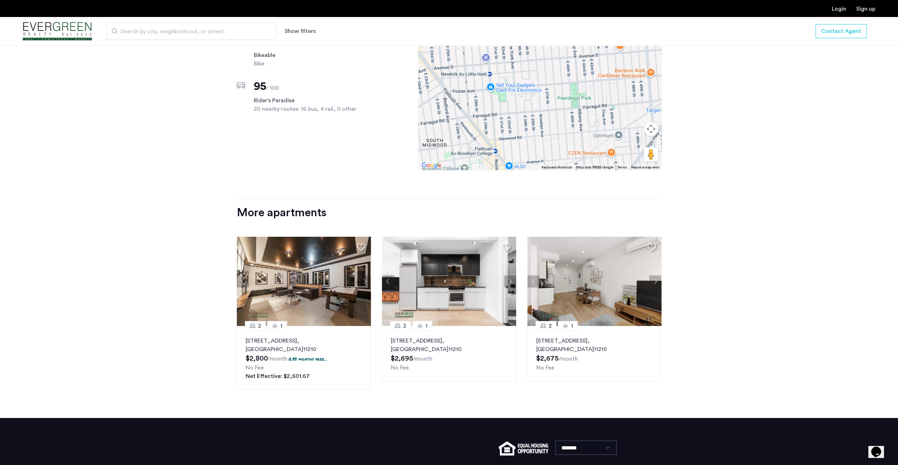
click at [363, 279] on button "Next apartment" at bounding box center [365, 282] width 12 height 12
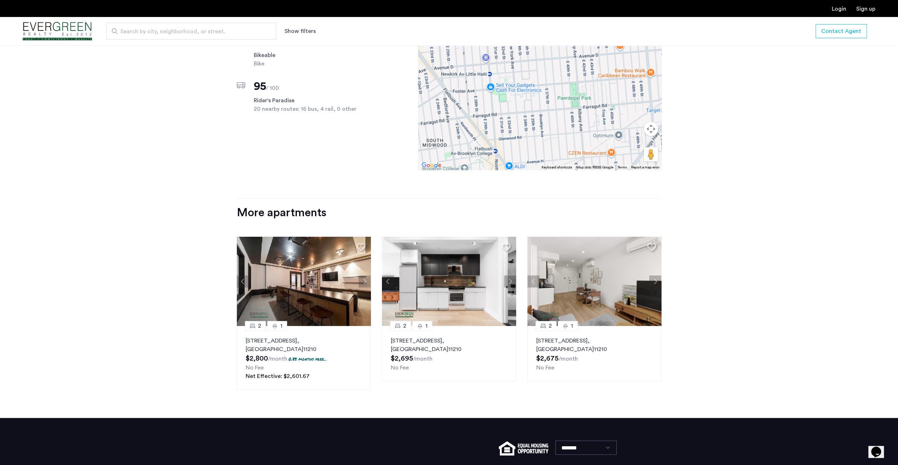
click at [363, 279] on button "Next apartment" at bounding box center [365, 282] width 12 height 12
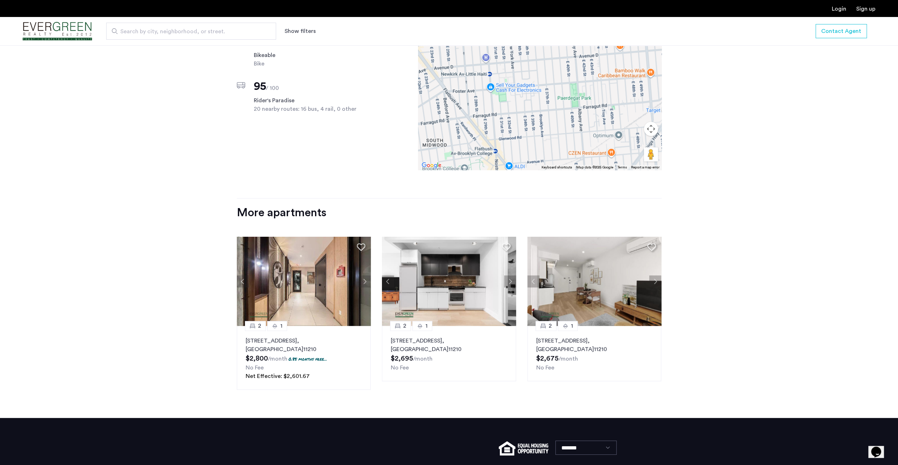
click at [363, 279] on button "Next apartment" at bounding box center [365, 282] width 12 height 12
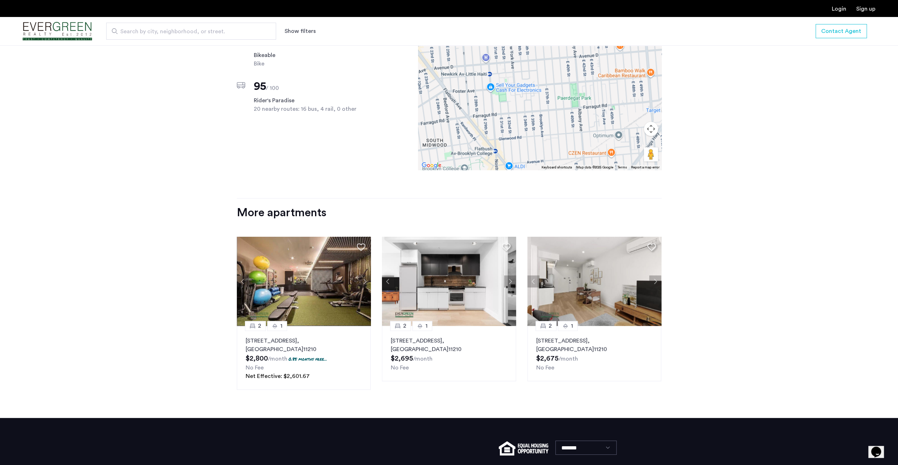
click at [363, 279] on button "Next apartment" at bounding box center [365, 282] width 12 height 12
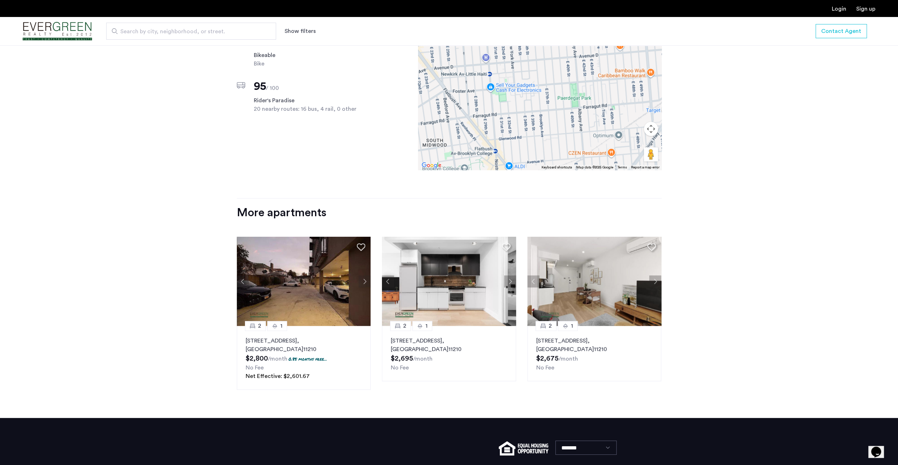
click at [363, 279] on button "Next apartment" at bounding box center [365, 282] width 12 height 12
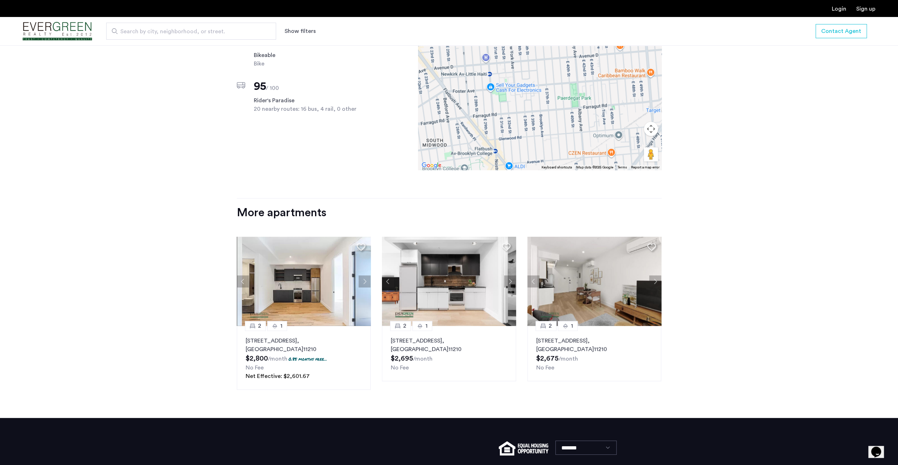
click at [363, 279] on button "Next apartment" at bounding box center [365, 282] width 12 height 12
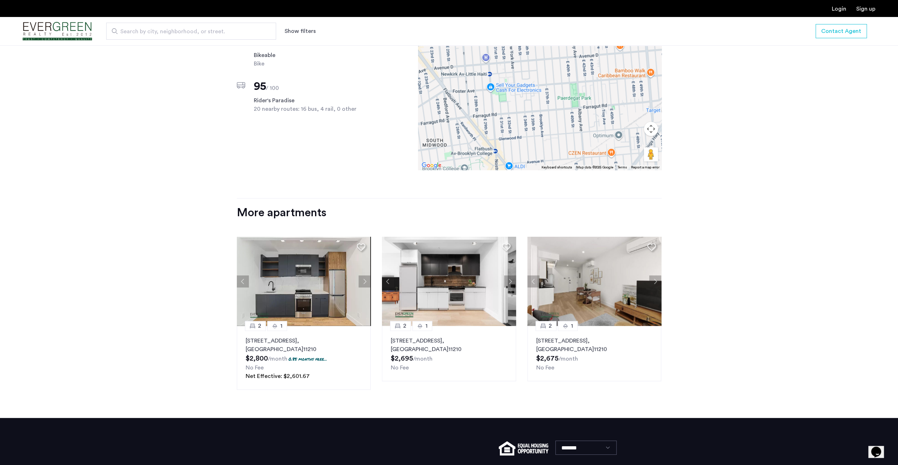
click at [363, 279] on button "Next apartment" at bounding box center [365, 282] width 12 height 12
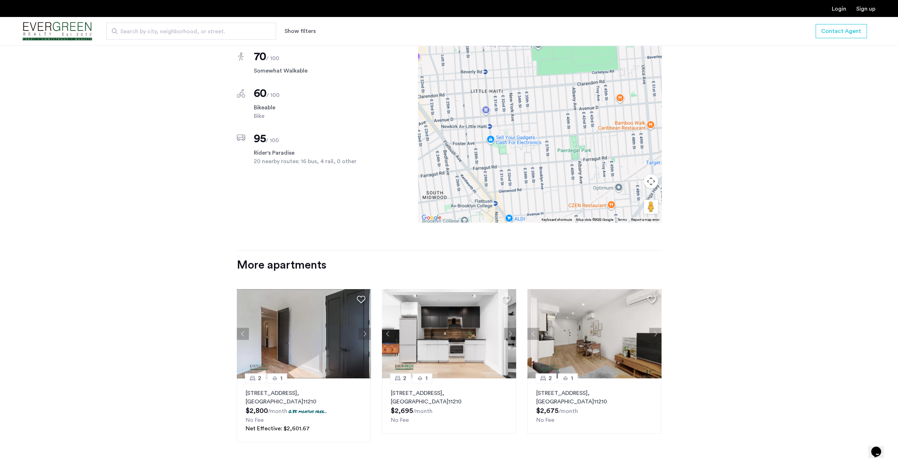
scroll to position [814, 0]
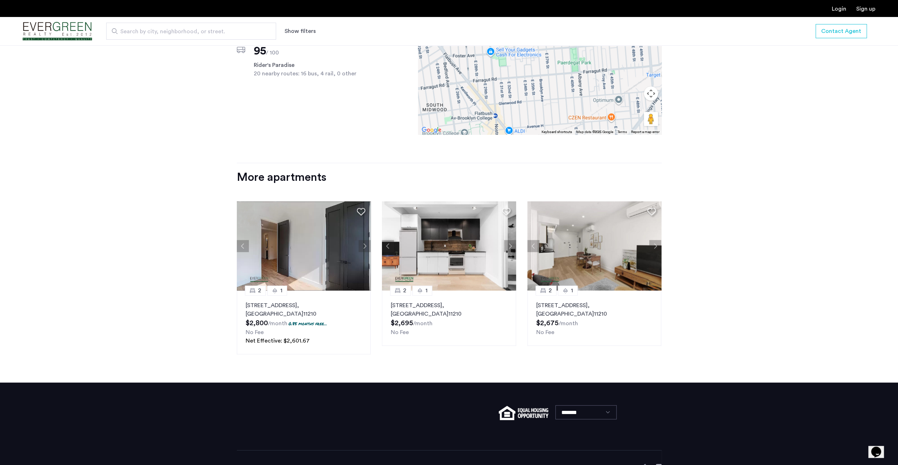
click at [361, 245] on button "Next apartment" at bounding box center [365, 246] width 12 height 12
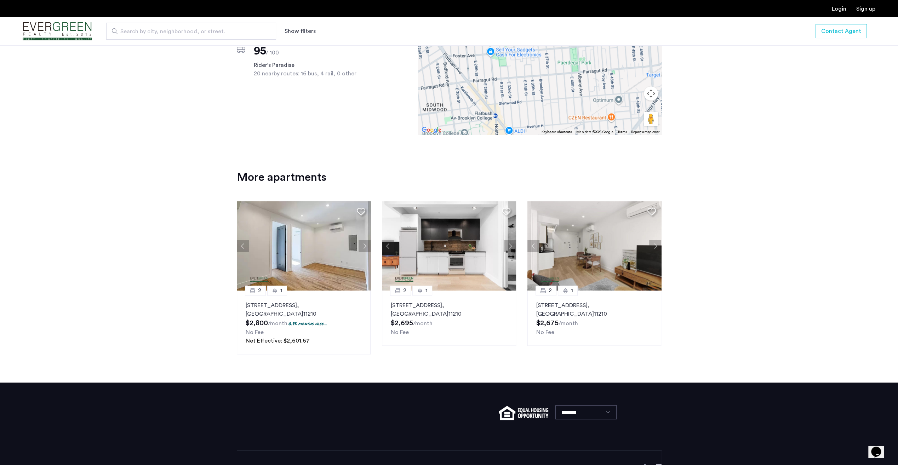
click at [363, 244] on button "Next apartment" at bounding box center [365, 246] width 12 height 12
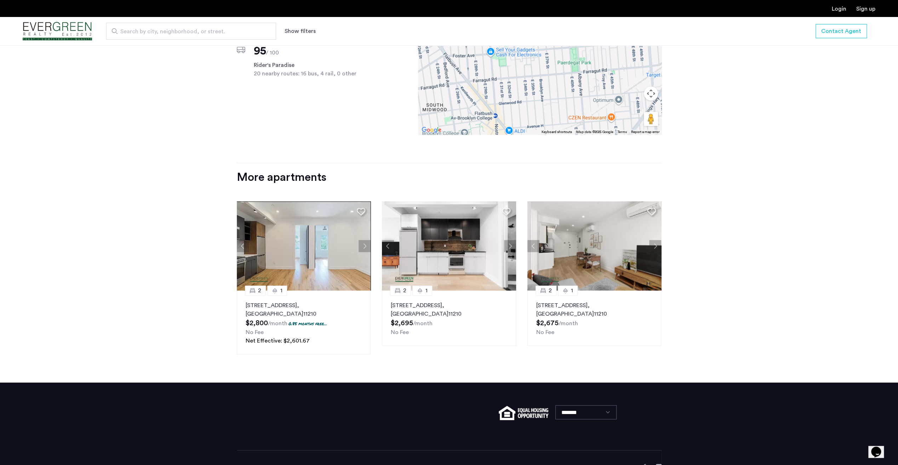
click at [363, 244] on button "Next apartment" at bounding box center [365, 246] width 12 height 12
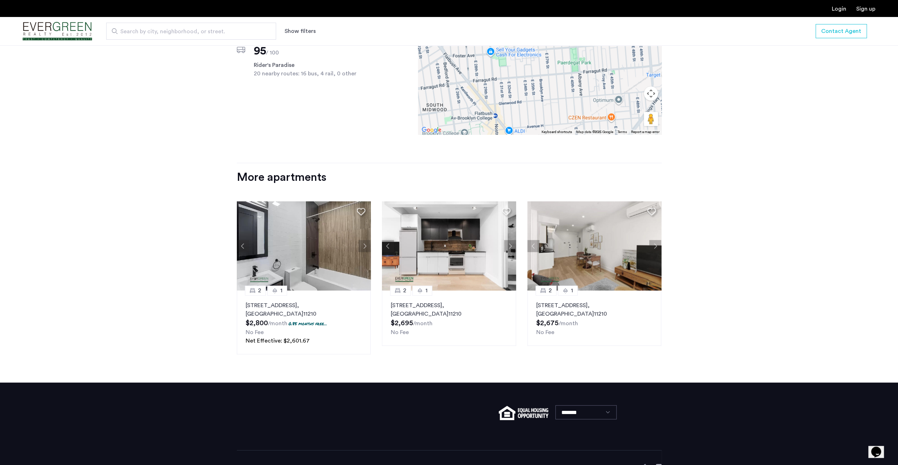
click at [363, 244] on button "Next apartment" at bounding box center [365, 246] width 12 height 12
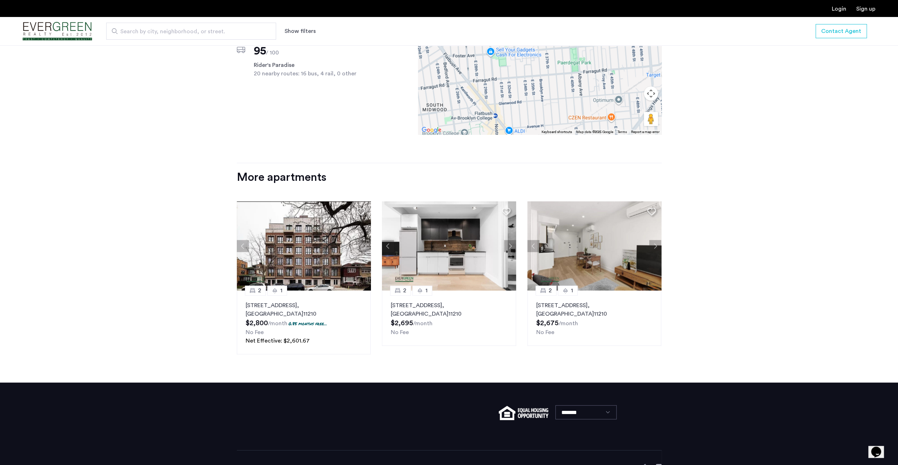
click at [513, 244] on button "Next apartment" at bounding box center [510, 246] width 12 height 12
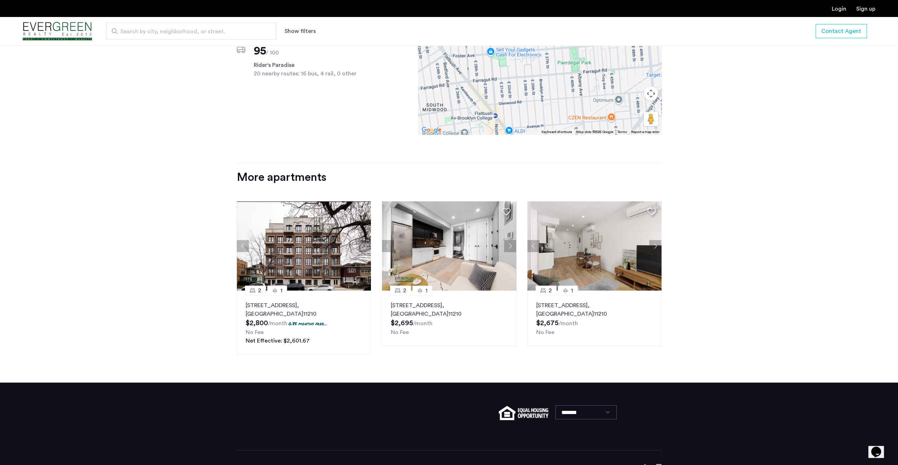
click at [513, 244] on button "Next apartment" at bounding box center [510, 246] width 12 height 12
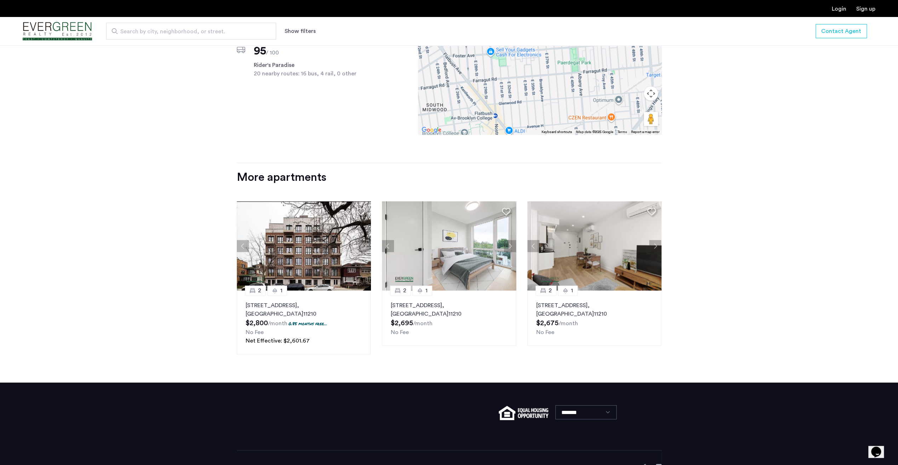
click at [513, 244] on button "Next apartment" at bounding box center [510, 246] width 12 height 12
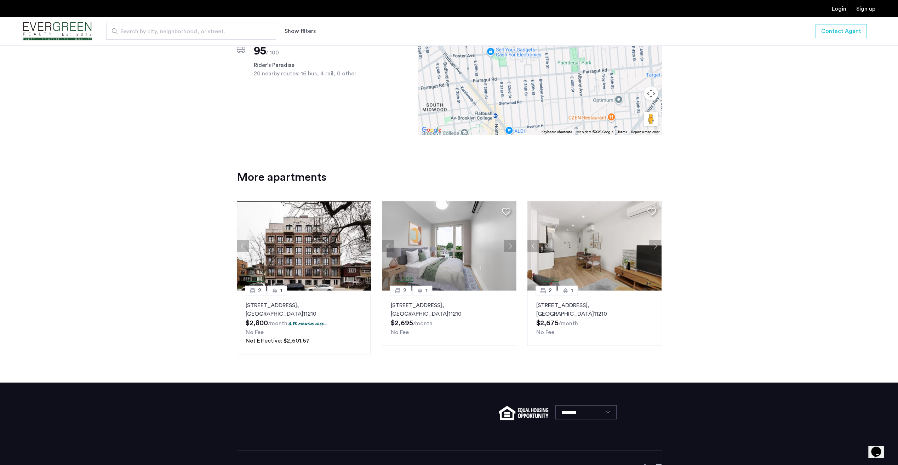
click at [513, 244] on button "Next apartment" at bounding box center [510, 246] width 12 height 12
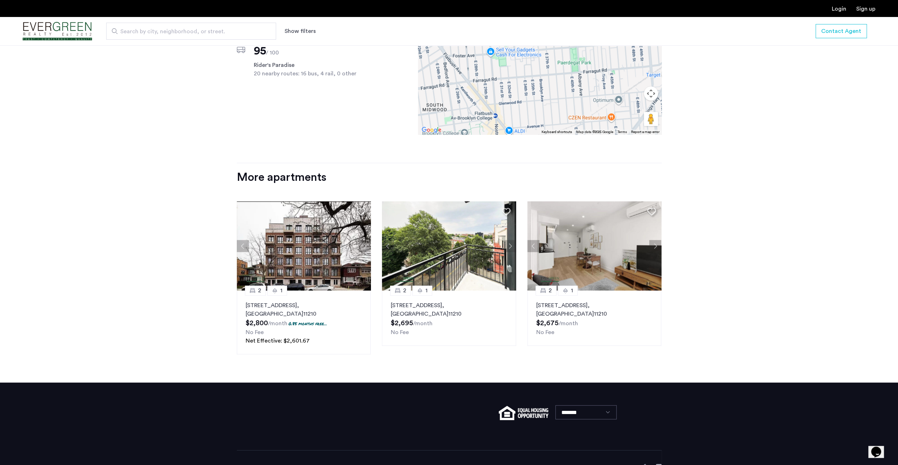
click at [513, 244] on button "Next apartment" at bounding box center [510, 246] width 12 height 12
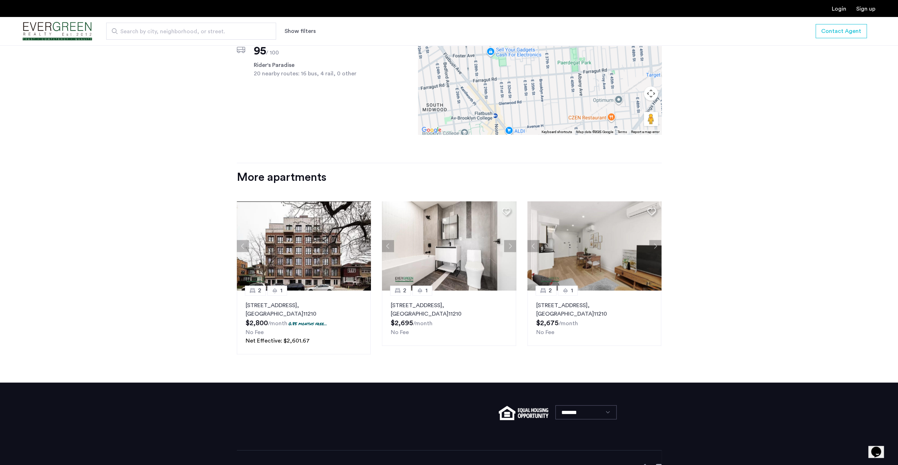
click at [513, 244] on button "Next apartment" at bounding box center [510, 246] width 12 height 12
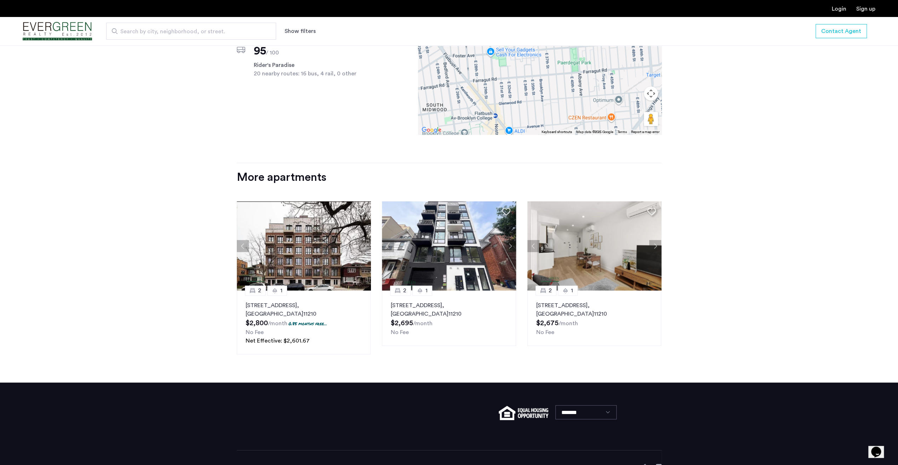
click at [513, 244] on button "Next apartment" at bounding box center [510, 246] width 12 height 12
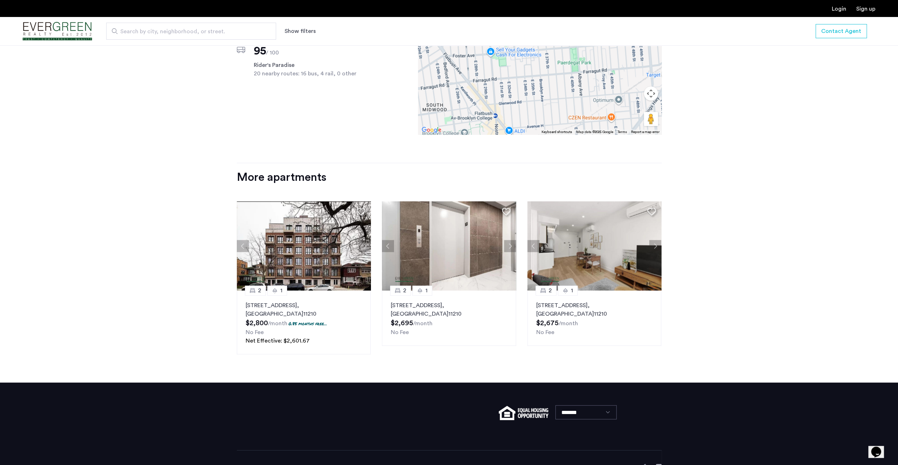
click at [513, 244] on button "Next apartment" at bounding box center [510, 246] width 12 height 12
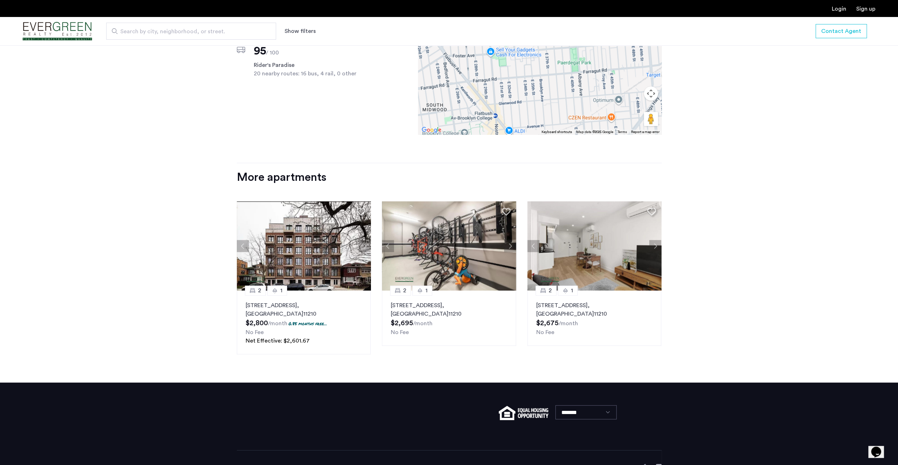
click at [513, 244] on button "Next apartment" at bounding box center [510, 246] width 12 height 12
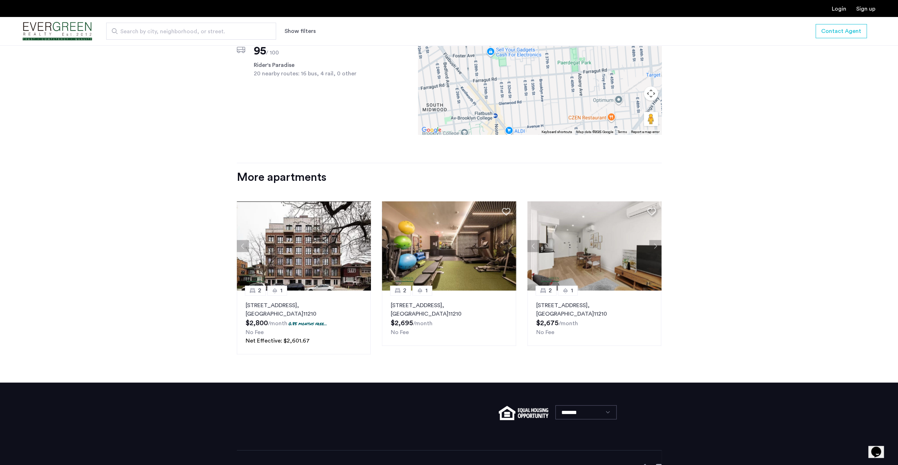
click at [513, 244] on button "Next apartment" at bounding box center [510, 246] width 12 height 12
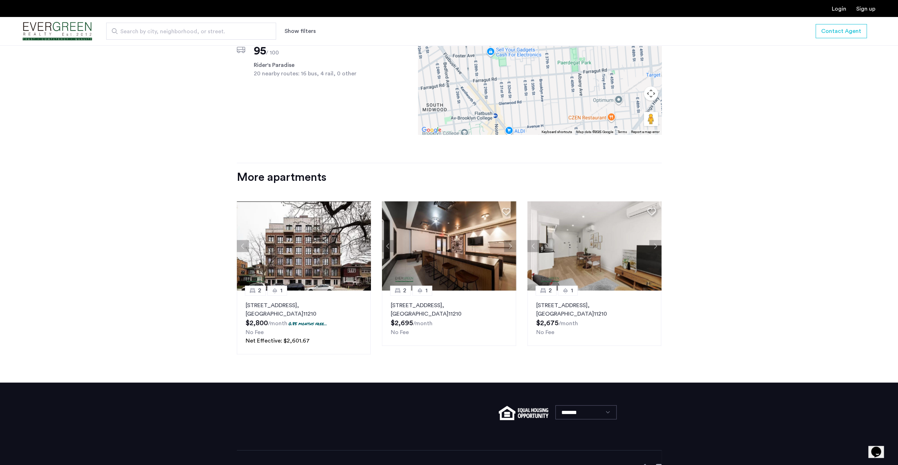
click at [513, 244] on button "Next apartment" at bounding box center [510, 246] width 12 height 12
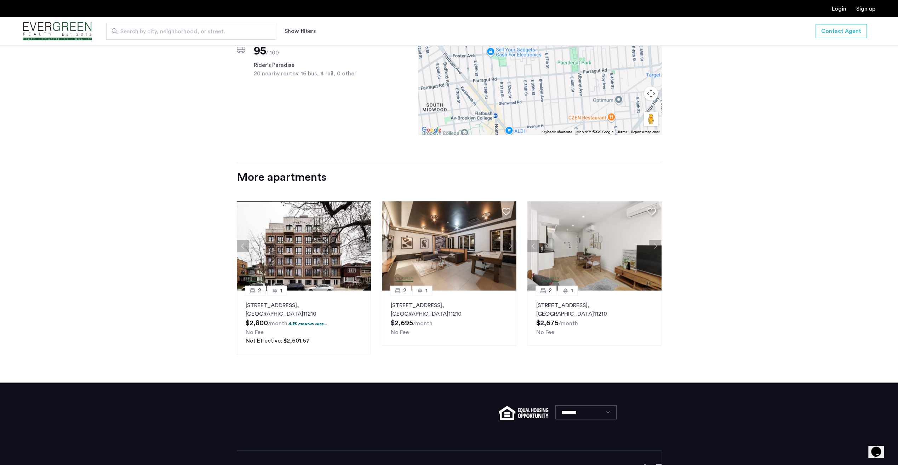
click at [513, 244] on button "Next apartment" at bounding box center [510, 246] width 12 height 12
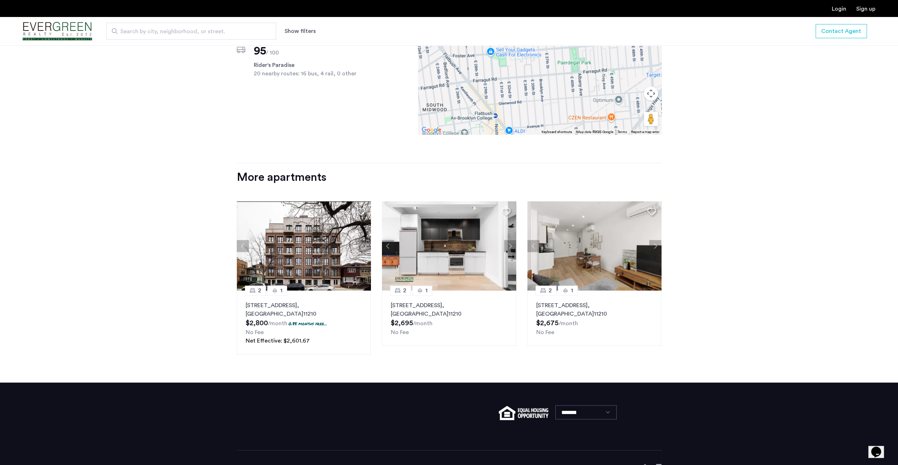
click at [513, 243] on button "Next apartment" at bounding box center [510, 246] width 12 height 12
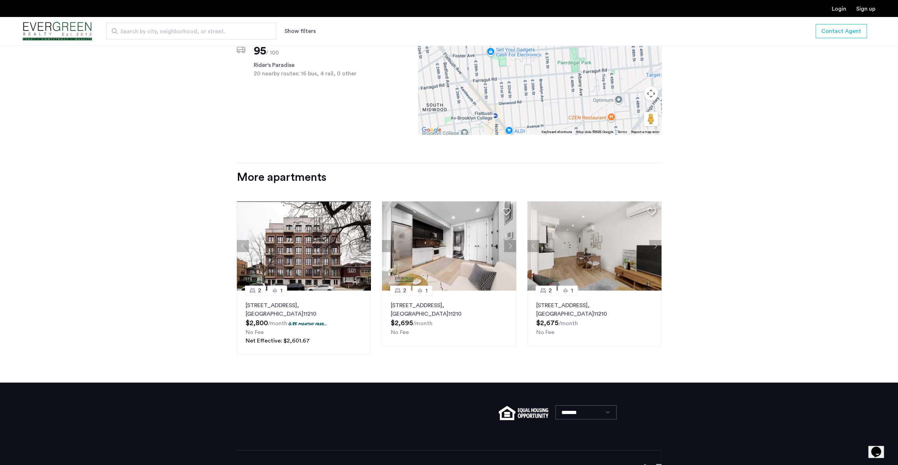
click at [651, 245] on button "Next apartment" at bounding box center [655, 246] width 12 height 12
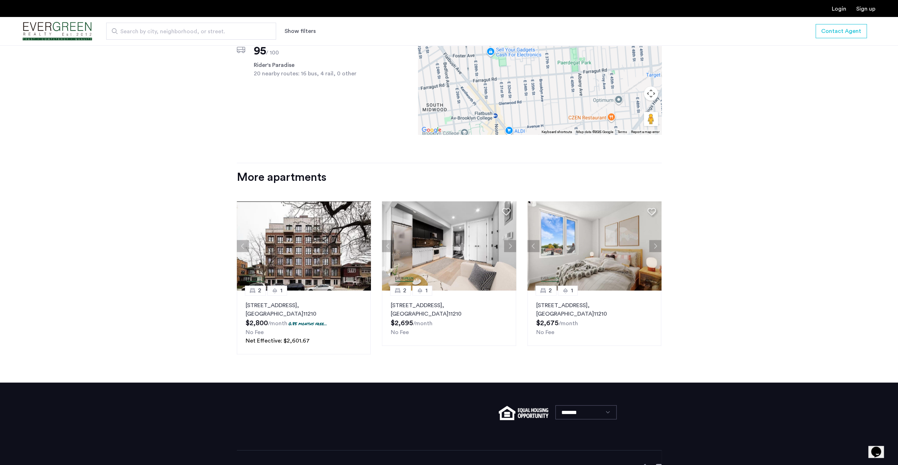
click at [652, 245] on button "Next apartment" at bounding box center [655, 246] width 12 height 12
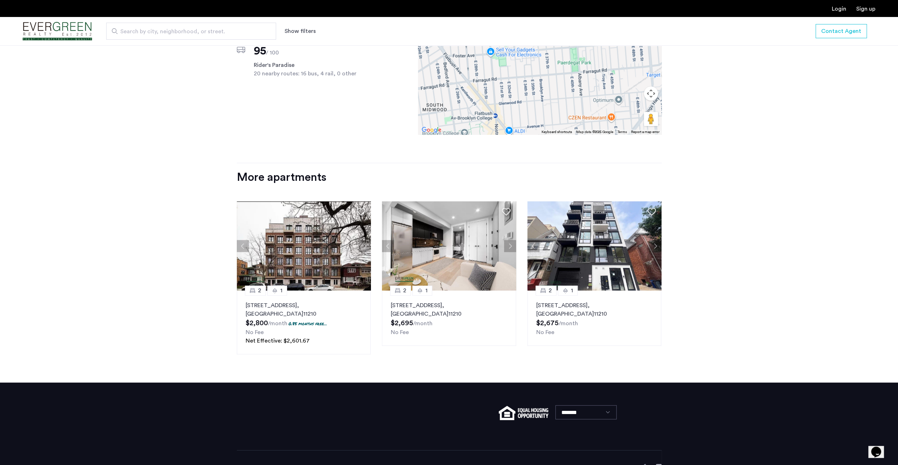
click at [652, 246] on button "Next apartment" at bounding box center [655, 246] width 12 height 12
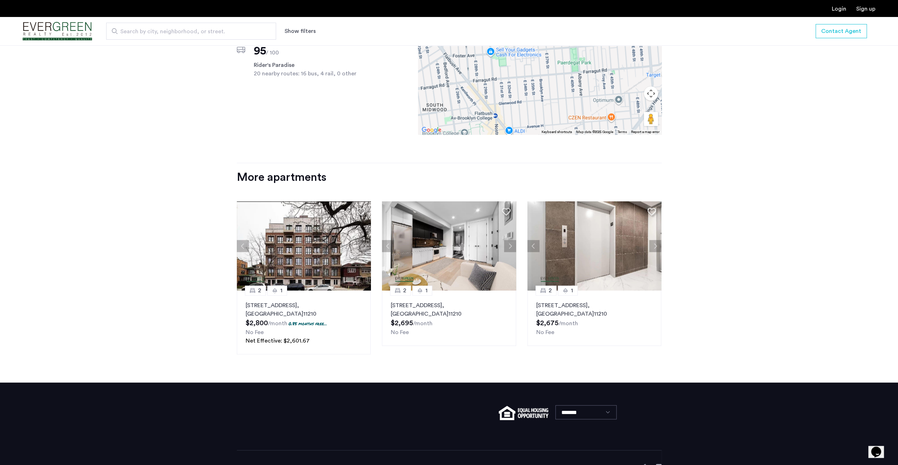
drag, startPoint x: 652, startPoint y: 246, endPoint x: 651, endPoint y: 259, distance: 13.5
click at [652, 246] on button "Next apartment" at bounding box center [655, 246] width 12 height 12
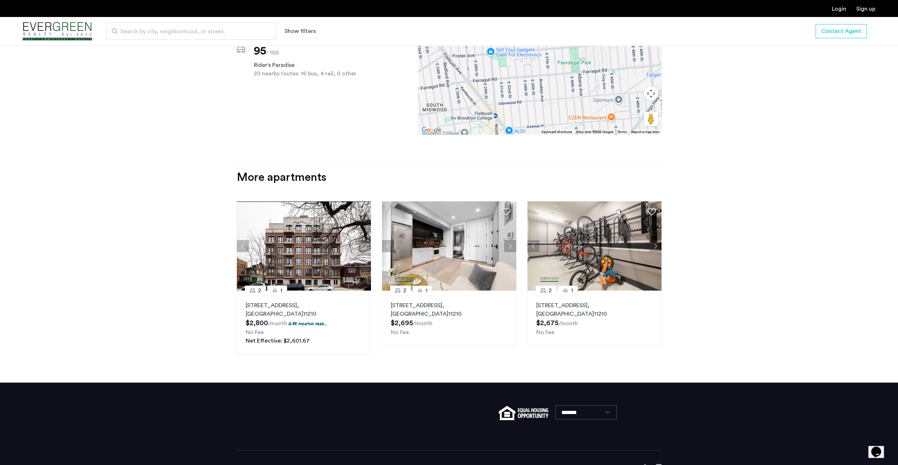
click at [365, 247] on button "Next apartment" at bounding box center [365, 246] width 12 height 12
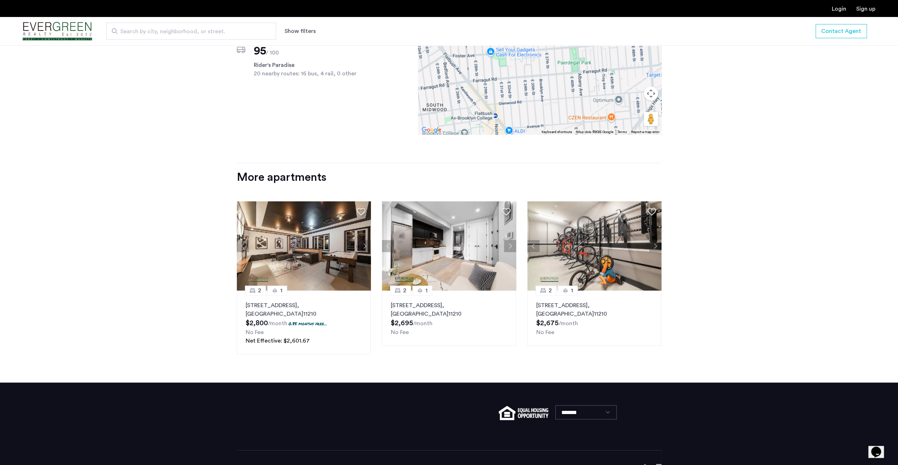
click at [365, 247] on button "Next apartment" at bounding box center [365, 246] width 12 height 12
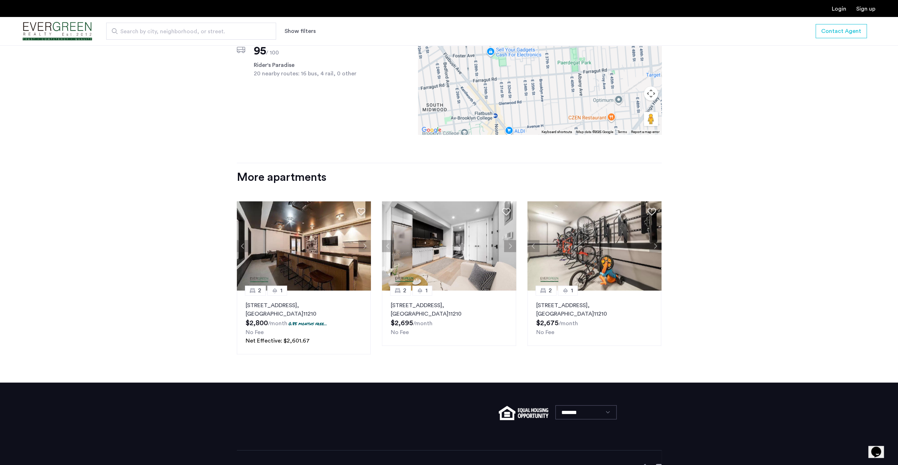
click at [307, 248] on img at bounding box center [304, 245] width 134 height 89
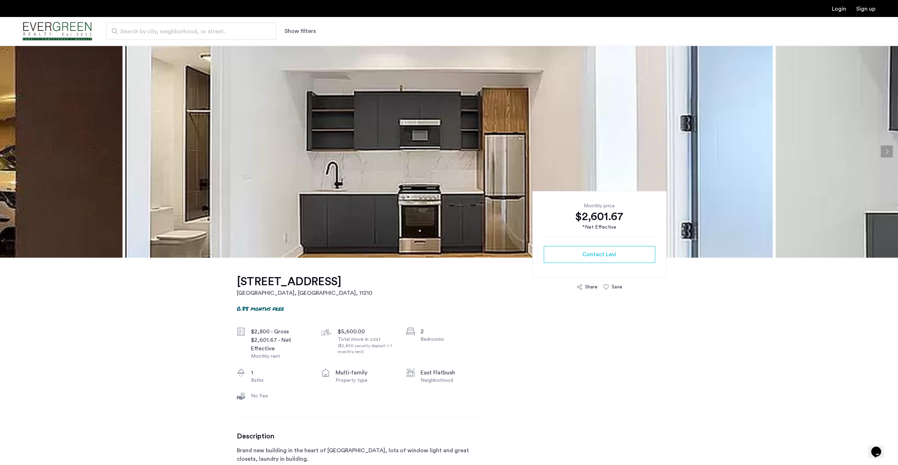
click at [538, 176] on img at bounding box center [449, 151] width 648 height 212
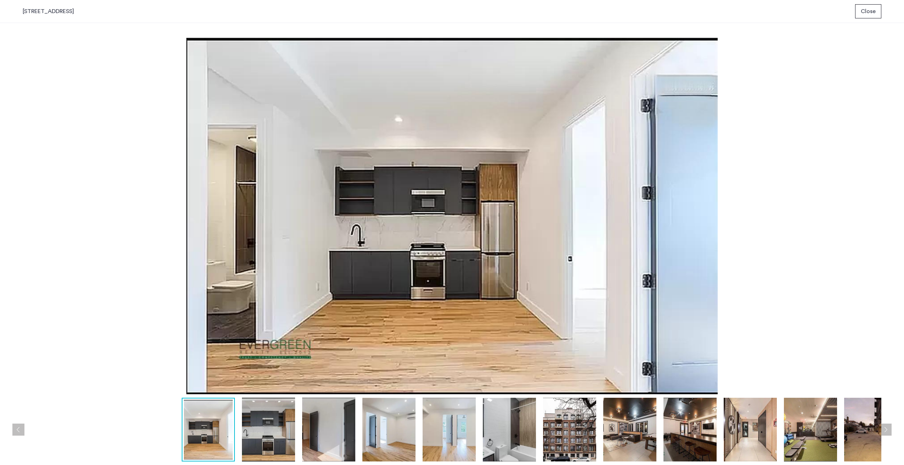
drag, startPoint x: 255, startPoint y: 429, endPoint x: 262, endPoint y: 430, distance: 7.5
click at [257, 429] on img at bounding box center [268, 430] width 53 height 64
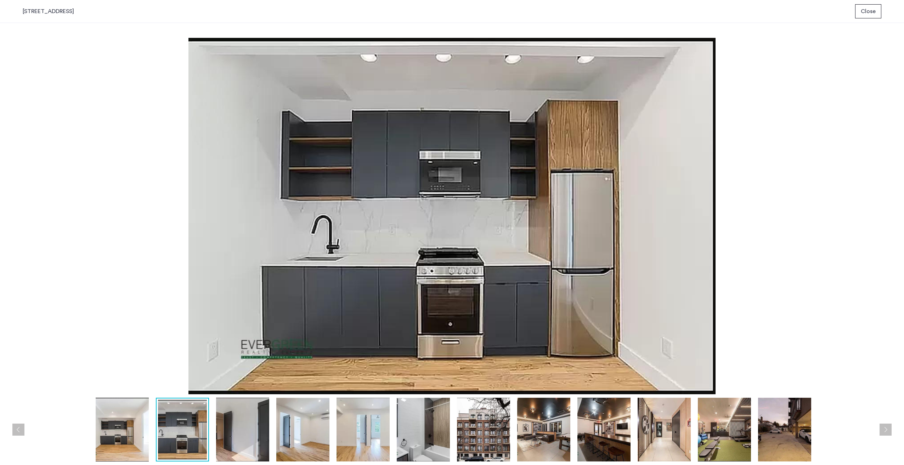
click at [312, 430] on img at bounding box center [302, 430] width 53 height 64
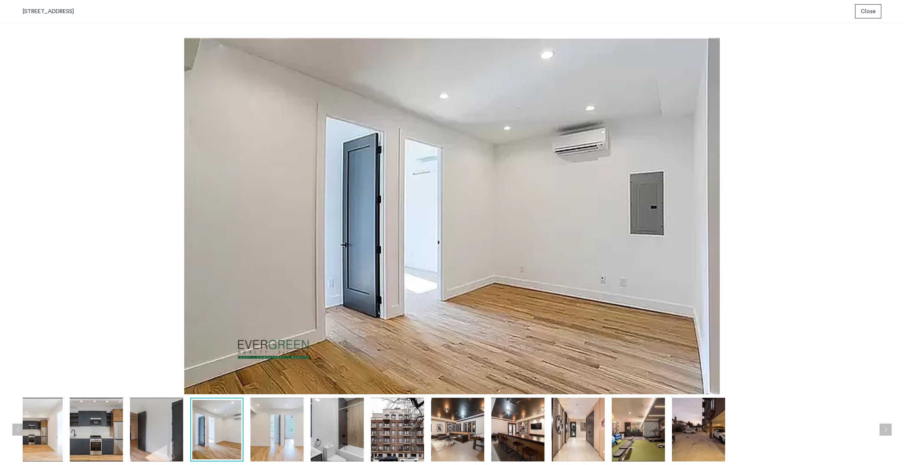
click at [343, 428] on img at bounding box center [337, 430] width 53 height 64
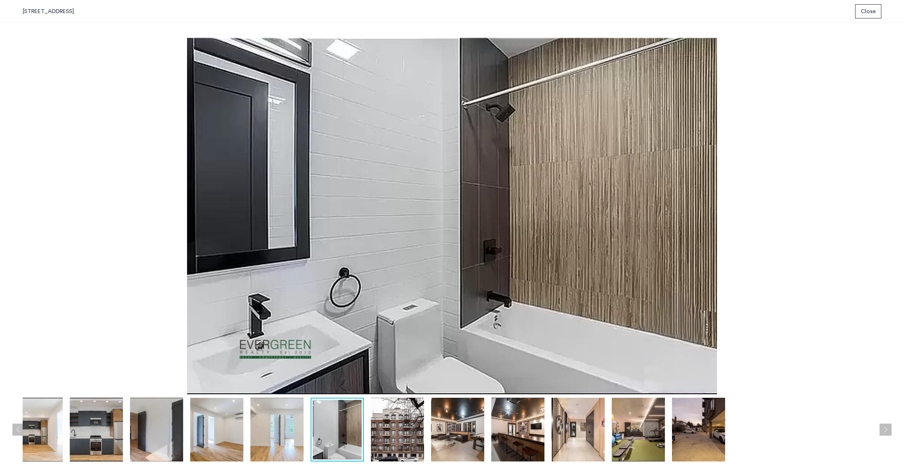
click at [397, 428] on img at bounding box center [397, 430] width 53 height 64
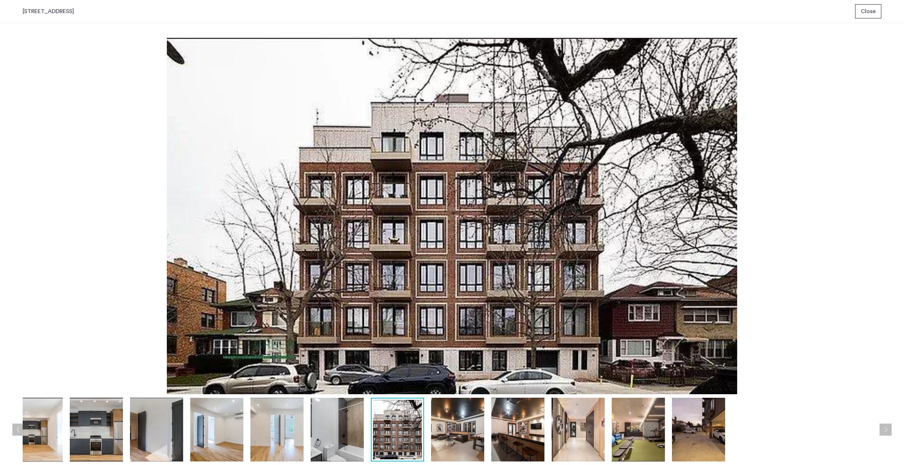
click at [439, 428] on img at bounding box center [457, 430] width 53 height 64
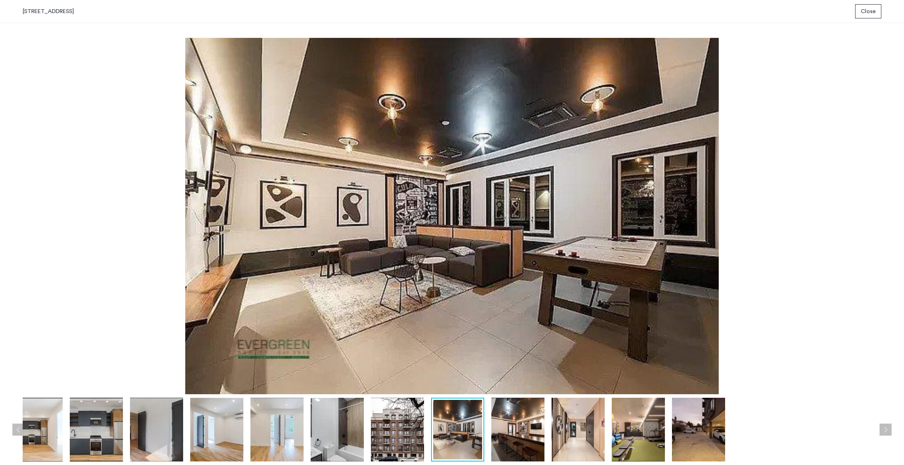
drag, startPoint x: 488, startPoint y: 428, endPoint x: 494, endPoint y: 429, distance: 6.4
click at [490, 428] on div at bounding box center [368, 430] width 1034 height 64
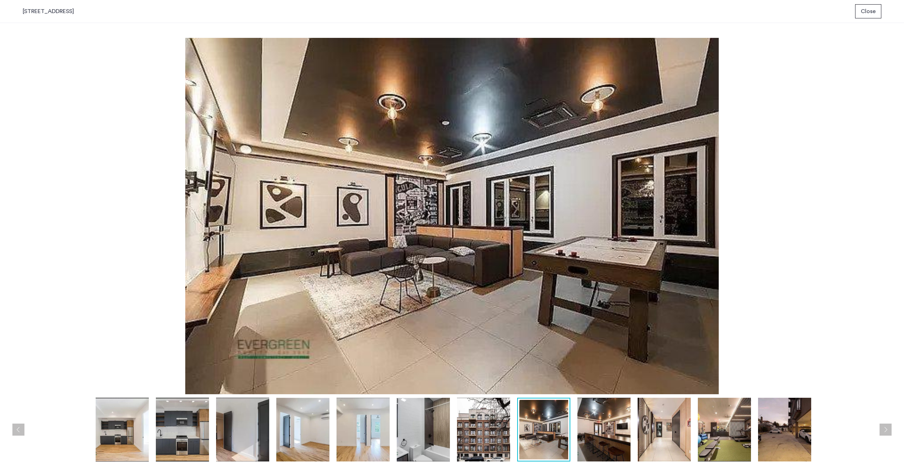
click at [552, 432] on img at bounding box center [543, 429] width 49 height 59
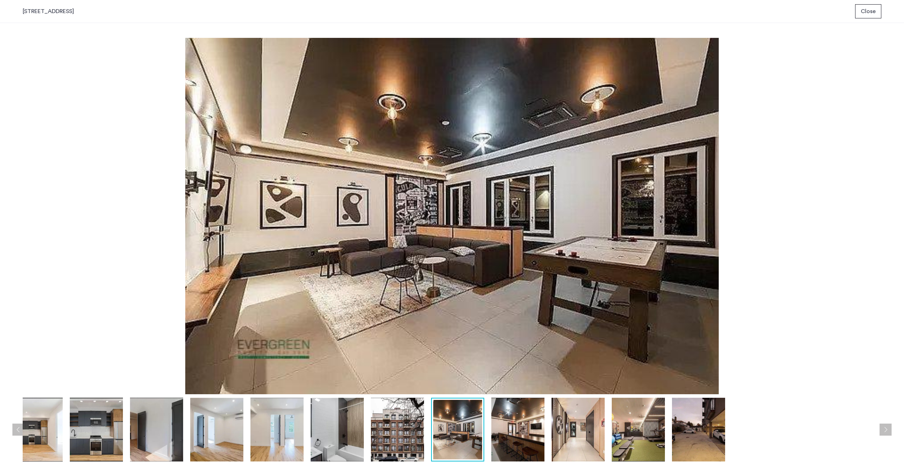
click at [595, 433] on img at bounding box center [577, 430] width 53 height 64
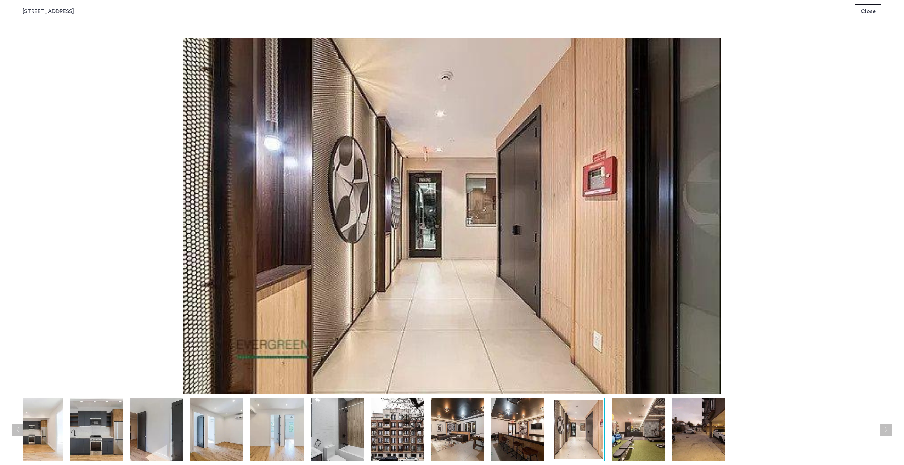
click at [641, 441] on img at bounding box center [638, 430] width 53 height 64
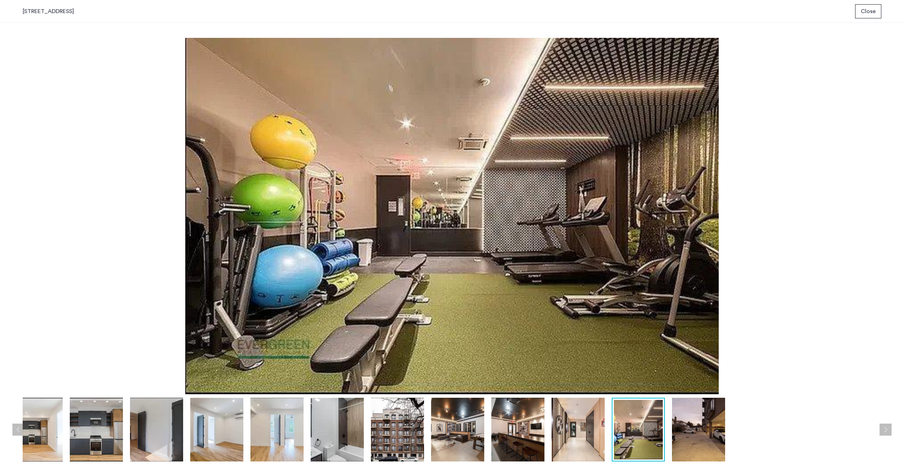
click at [690, 436] on img at bounding box center [698, 430] width 53 height 64
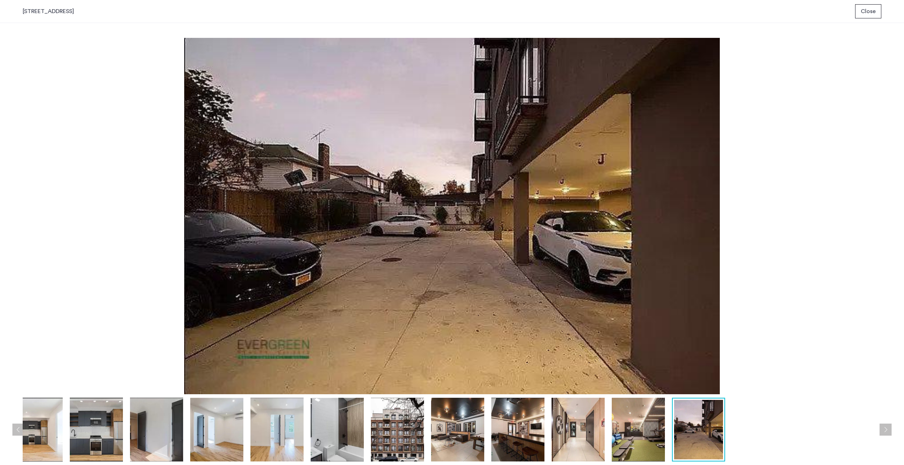
click at [865, 20] on div "[STREET_ADDRESS] Close" at bounding box center [452, 11] width 904 height 23
click at [869, 12] on span "Close" at bounding box center [868, 11] width 15 height 8
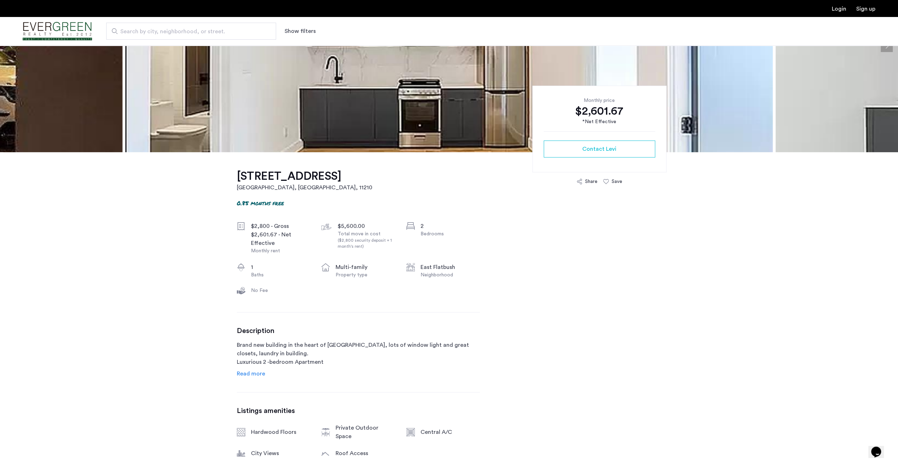
scroll to position [106, 0]
click at [257, 374] on span "Read more" at bounding box center [251, 373] width 28 height 6
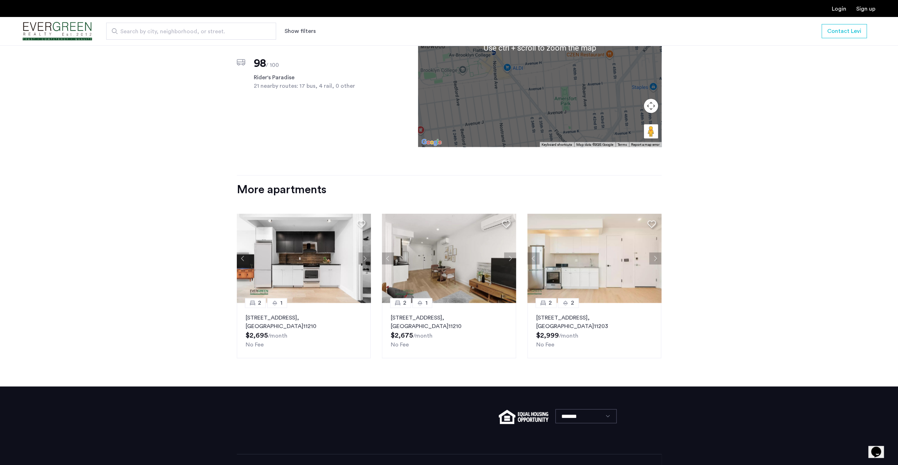
scroll to position [844, 0]
